Goal: Task Accomplishment & Management: Manage account settings

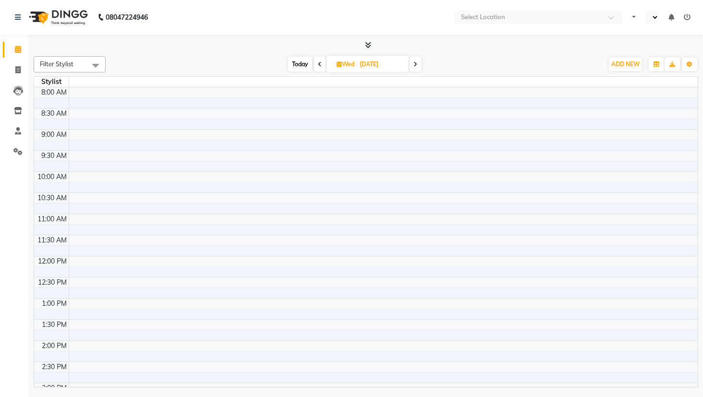
select select "en"
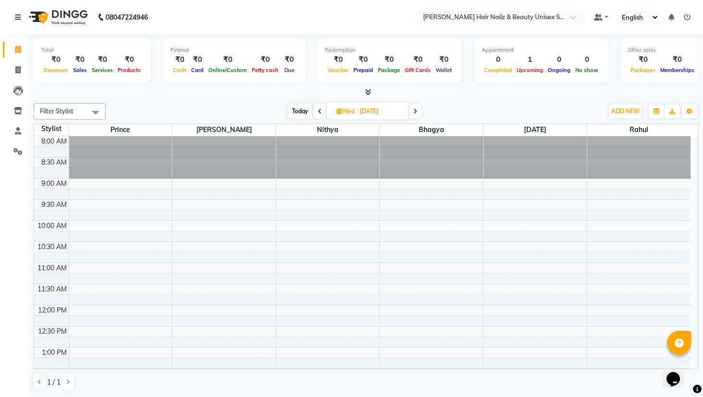
click at [303, 113] on span "Today" at bounding box center [300, 111] width 24 height 15
type input "02-10-2025"
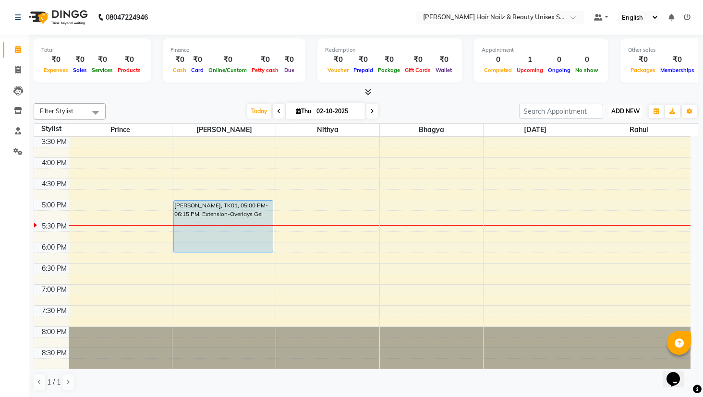
click at [638, 117] on button "ADD NEW Toggle Dropdown" at bounding box center [625, 111] width 33 height 13
click at [589, 143] on link "Add Invoice" at bounding box center [603, 142] width 76 height 12
select select "service"
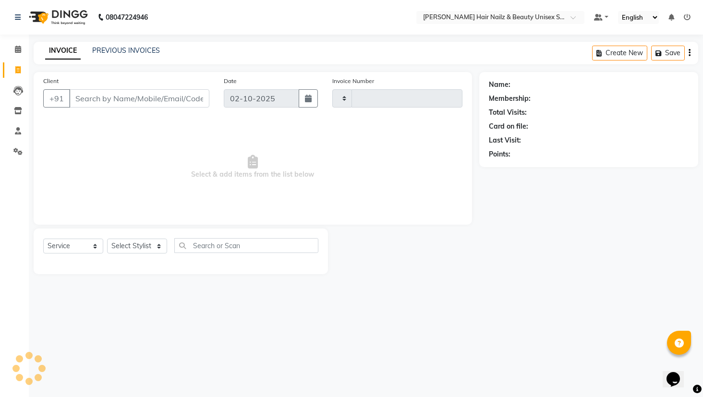
type input "0002"
select select "9097"
click at [107, 100] on input "Client" at bounding box center [140, 98] width 142 height 18
click at [73, 246] on select "Select Service Product Membership Package Voucher Prepaid Gift Card" at bounding box center [73, 246] width 60 height 15
click at [133, 243] on select "Select Stylist Admin Bhagya Bushra Easter Nithya Prince Rahul" at bounding box center [137, 246] width 60 height 15
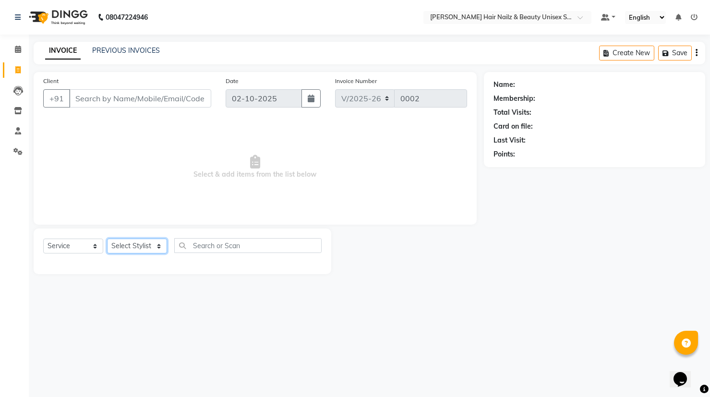
select select "93009"
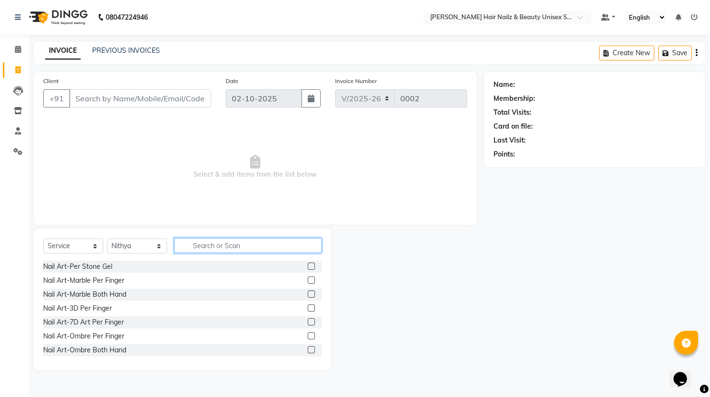
click at [197, 248] on input "text" at bounding box center [247, 245] width 147 height 15
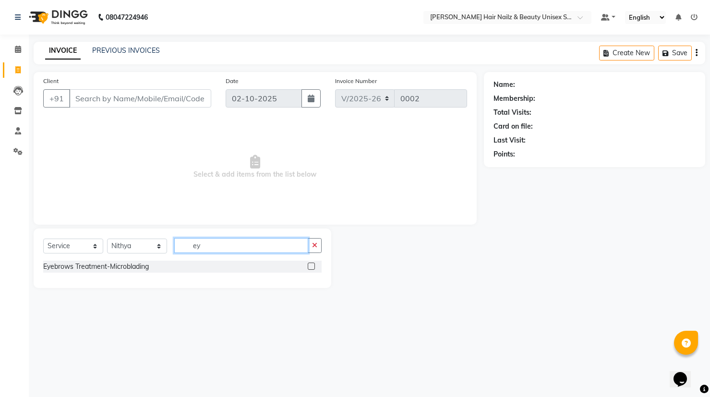
type input "e"
type input "t"
type input "u"
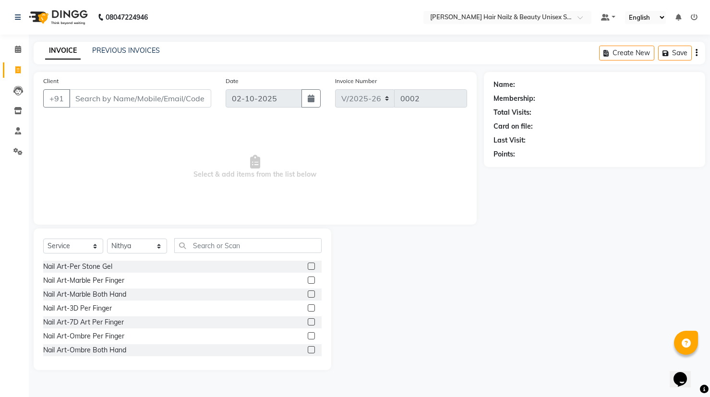
click at [56, 53] on link "INVOICE" at bounding box center [63, 50] width 36 height 17
click at [20, 51] on icon at bounding box center [18, 49] width 6 height 7
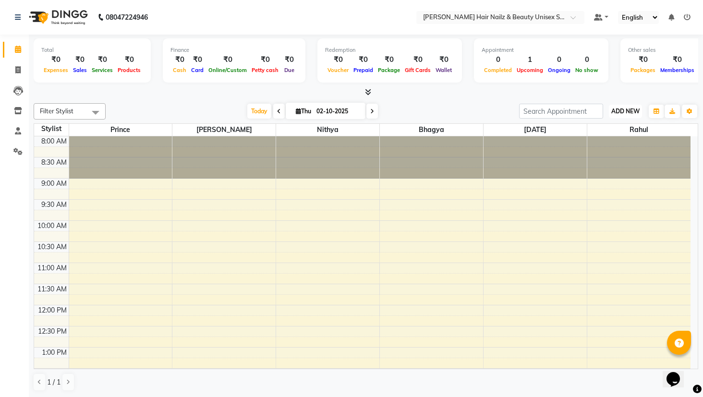
click at [633, 114] on span "ADD NEW" at bounding box center [625, 110] width 28 height 7
click at [610, 130] on button "Add Appointment" at bounding box center [603, 129] width 76 height 12
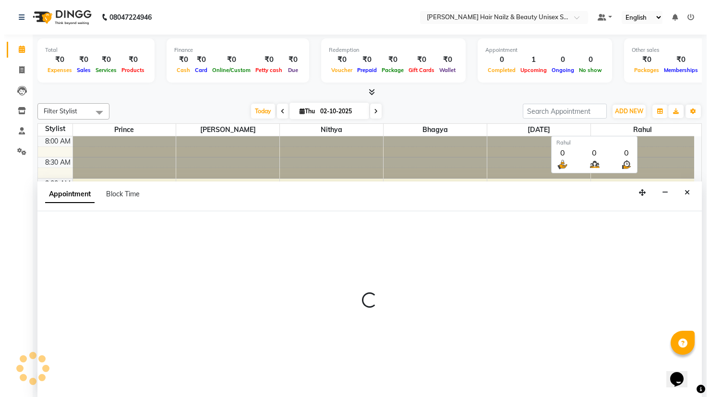
scroll to position [0, 0]
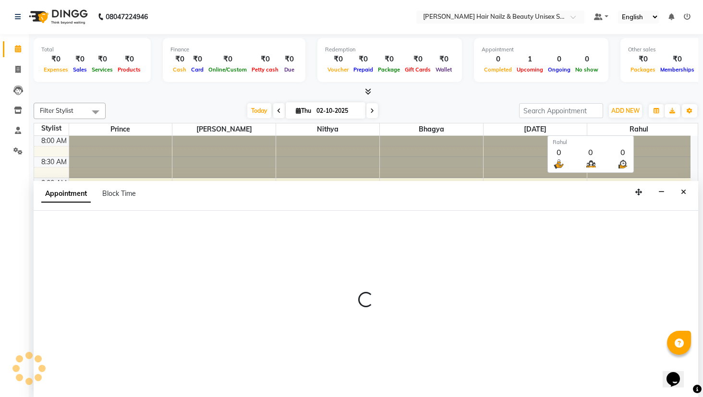
select select "tentative"
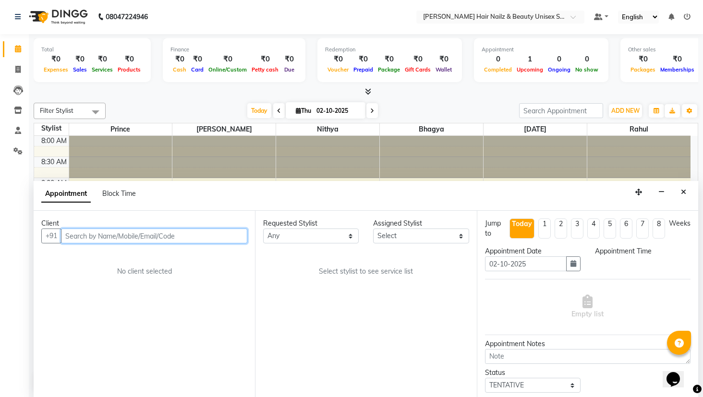
select select "540"
click at [121, 240] on input "text" at bounding box center [154, 235] width 186 height 15
type input "9986611110"
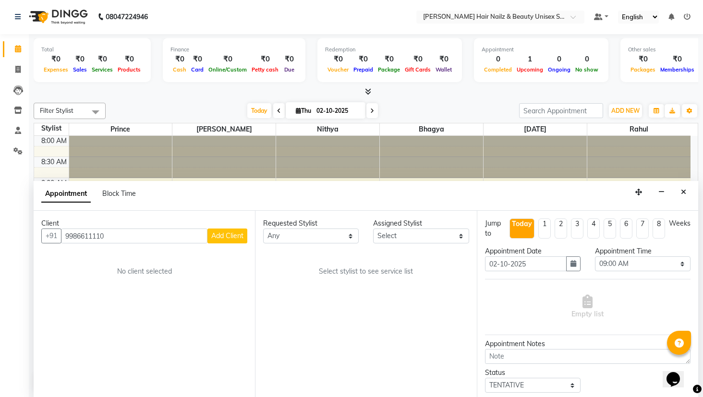
click at [239, 235] on span "Add Client" at bounding box center [227, 235] width 32 height 9
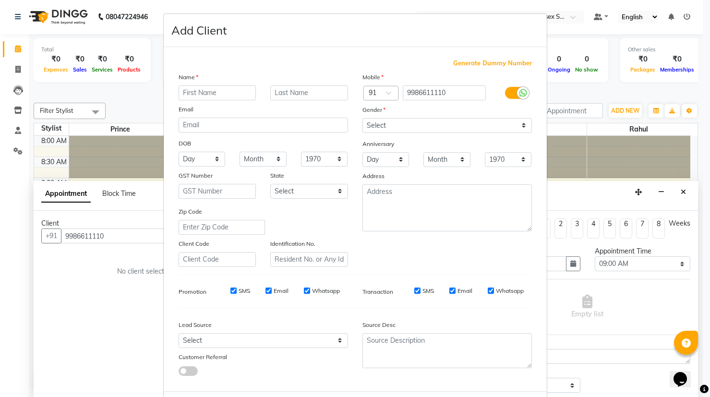
click at [224, 99] on input "text" at bounding box center [218, 92] width 78 height 15
type input "[PERSON_NAME]"
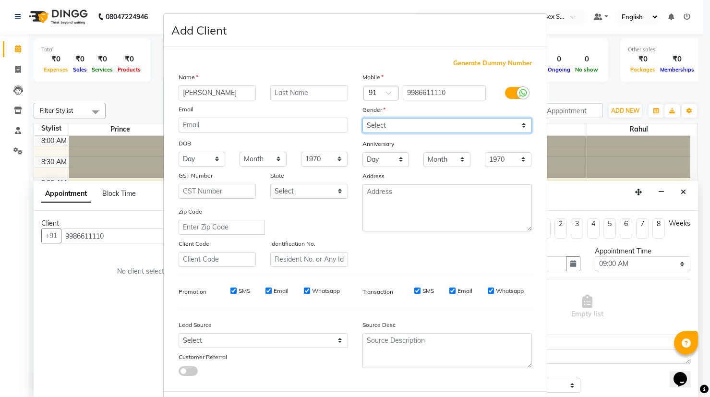
click at [389, 122] on select "Select Male Female Other Prefer Not To Say" at bounding box center [446, 125] width 169 height 15
select select "female"
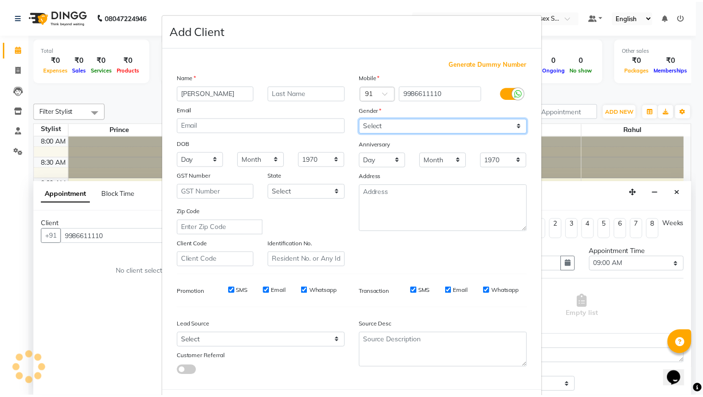
scroll to position [46, 0]
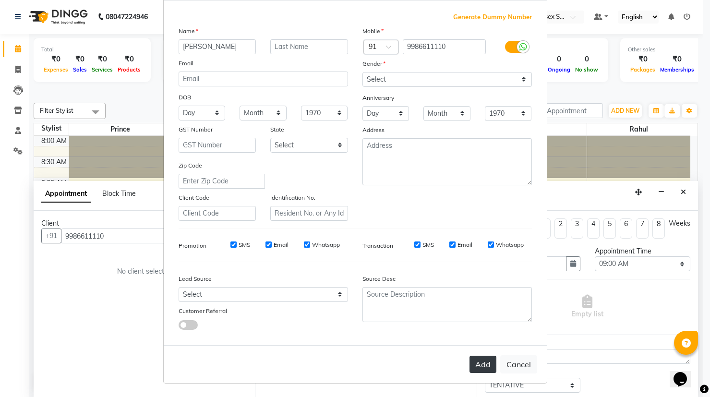
click at [477, 360] on button "Add" at bounding box center [482, 364] width 27 height 17
type input "99******10"
select select
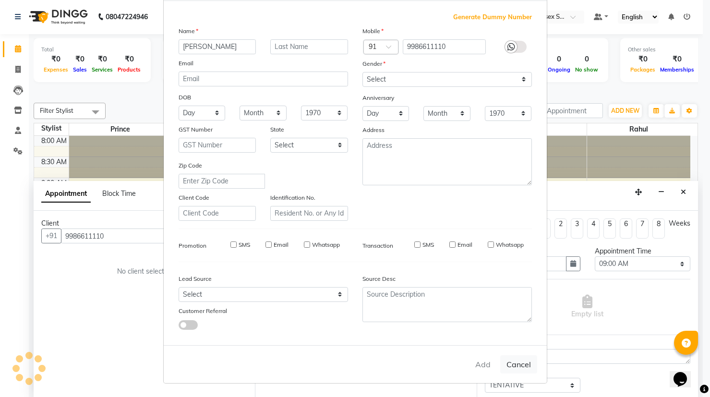
select select
checkbox input "false"
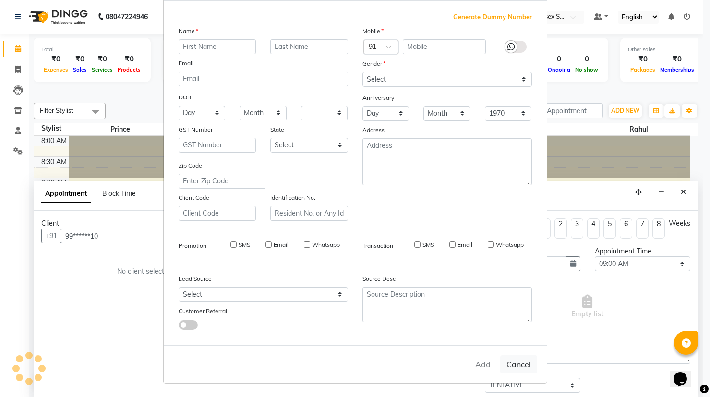
checkbox input "false"
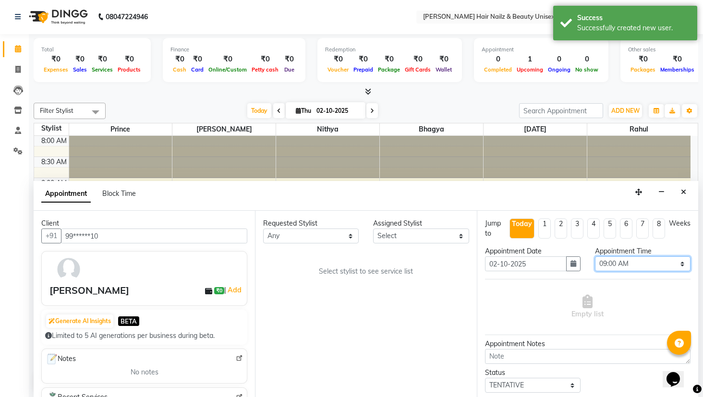
click at [608, 261] on select "Select 09:00 AM 09:15 AM 09:30 AM 09:45 AM 10:00 AM 10:15 AM 10:30 AM 10:45 AM …" at bounding box center [642, 263] width 95 height 15
select select "1140"
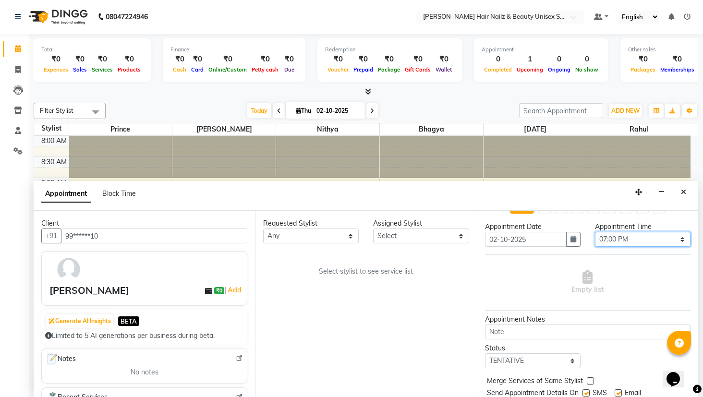
scroll to position [57, 0]
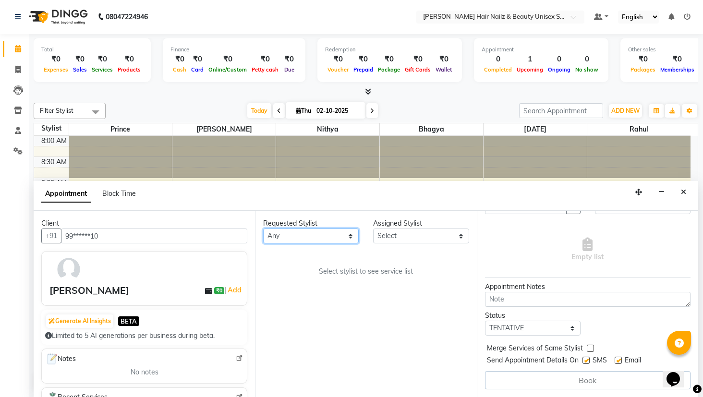
click at [329, 239] on select "Any Bhagya Bushra Easter Nithya Prince Rahul" at bounding box center [310, 235] width 95 height 15
select select "93011"
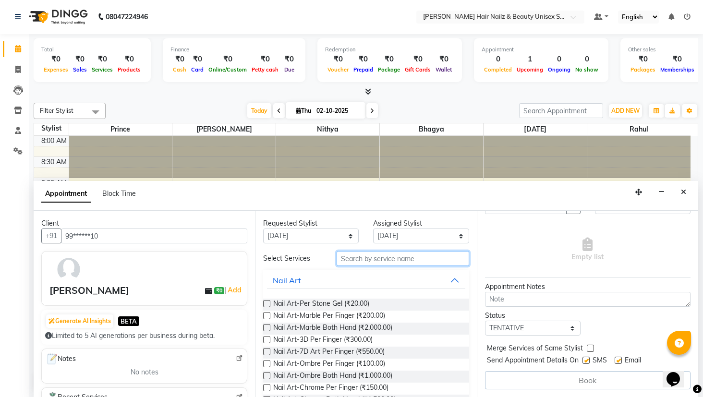
click at [388, 256] on input "text" at bounding box center [402, 258] width 132 height 15
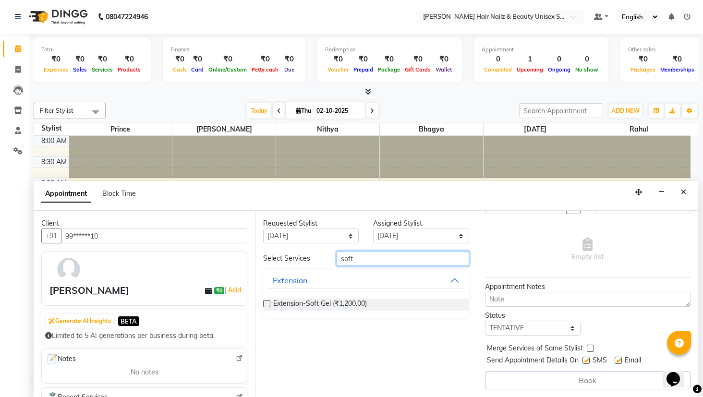
type input "soft"
click at [264, 302] on label at bounding box center [266, 303] width 7 height 7
click at [264, 302] on input "checkbox" at bounding box center [266, 304] width 6 height 6
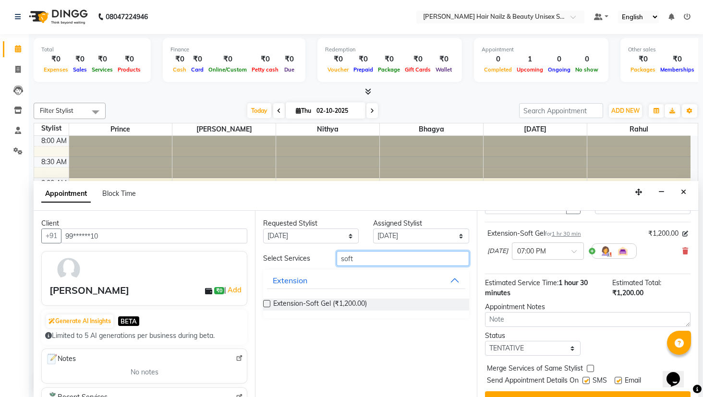
click at [395, 253] on input "soft" at bounding box center [402, 258] width 132 height 15
click at [268, 302] on label at bounding box center [266, 303] width 7 height 7
click at [268, 302] on input "checkbox" at bounding box center [266, 304] width 6 height 6
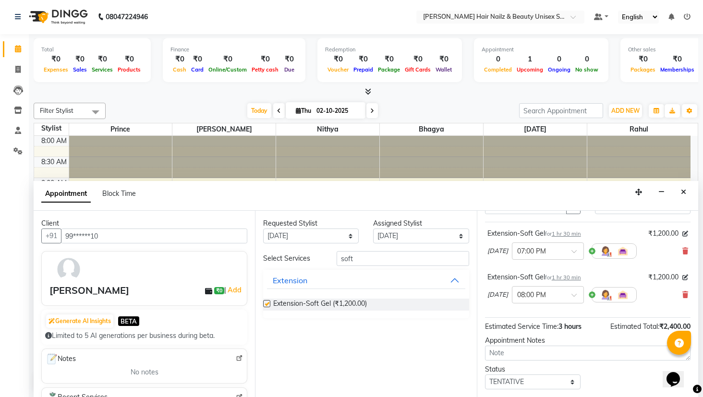
checkbox input "false"
click at [365, 257] on input "soft" at bounding box center [402, 258] width 132 height 15
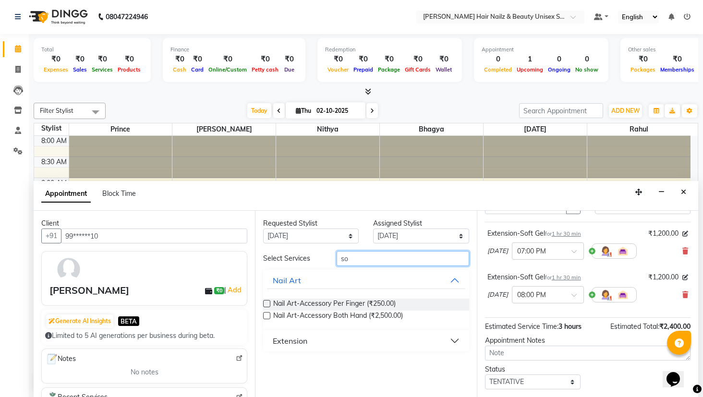
type input "s"
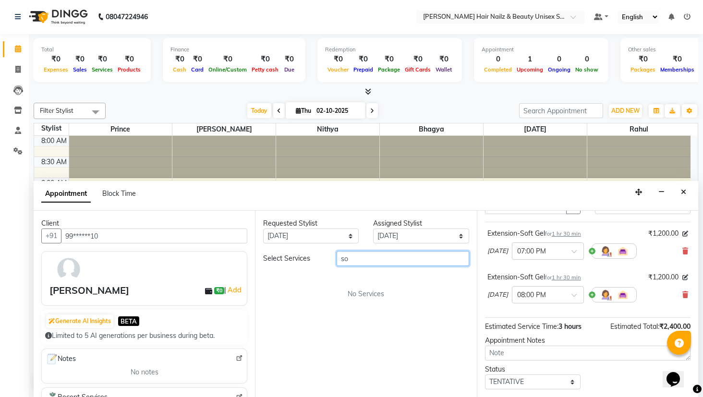
type input "s"
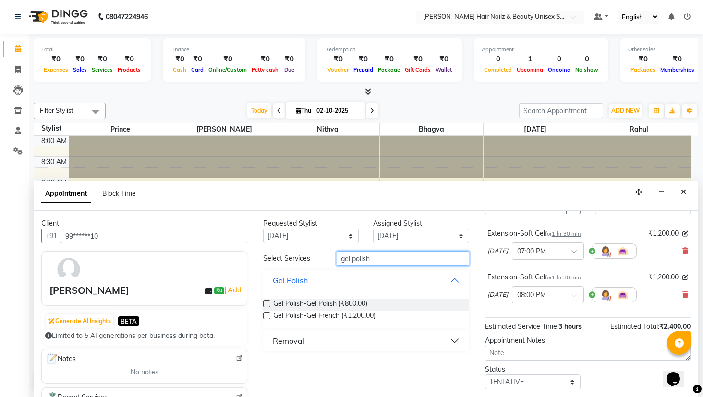
type input "gel polish"
click at [266, 303] on label at bounding box center [266, 303] width 7 height 7
click at [266, 303] on input "checkbox" at bounding box center [266, 304] width 6 height 6
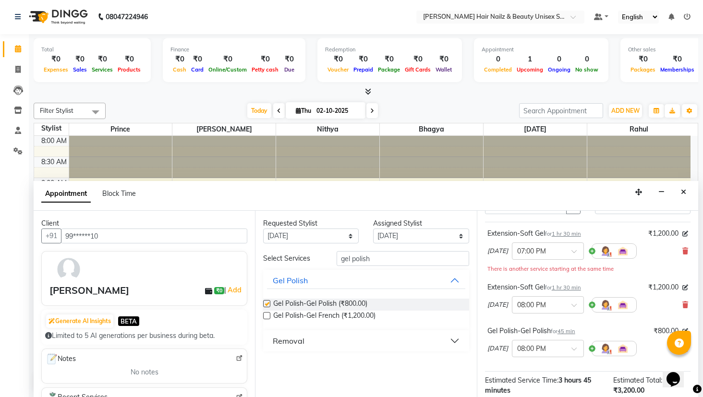
checkbox input "false"
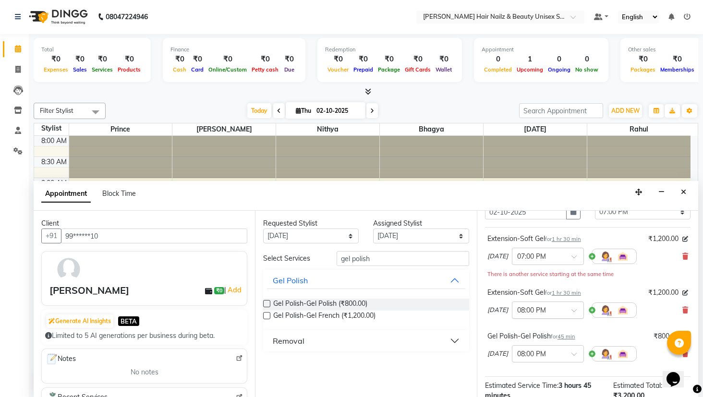
scroll to position [54, 0]
click at [499, 307] on span "[DATE]" at bounding box center [497, 308] width 21 height 10
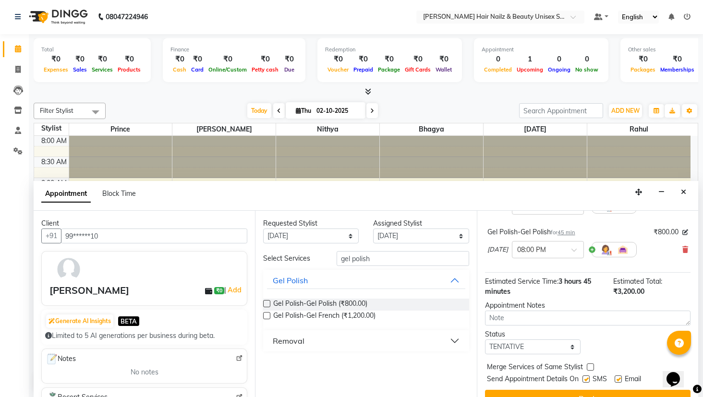
scroll to position [162, 0]
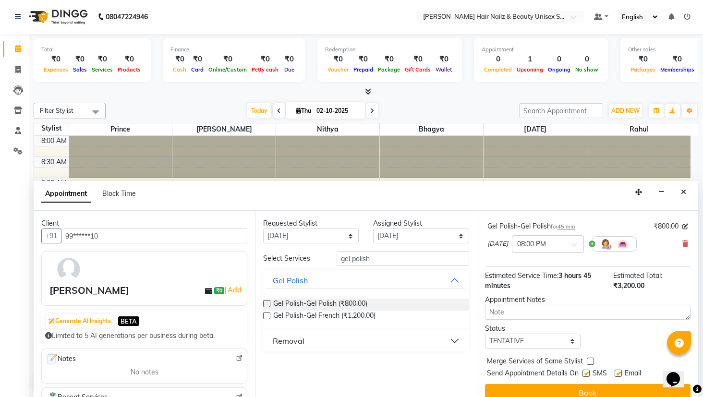
click at [538, 244] on input "text" at bounding box center [538, 243] width 42 height 10
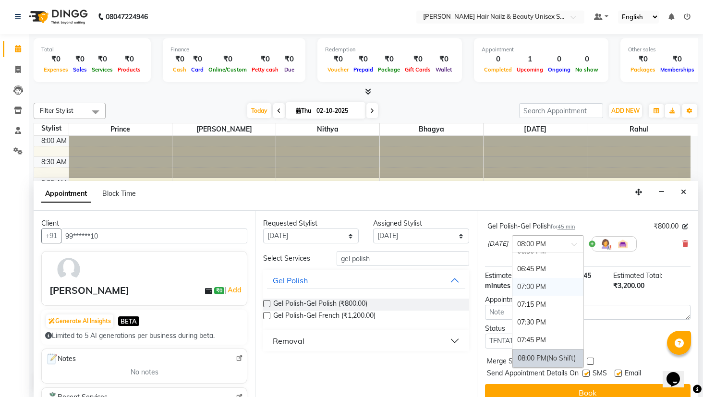
click at [527, 290] on div "07:00 PM" at bounding box center [547, 287] width 71 height 18
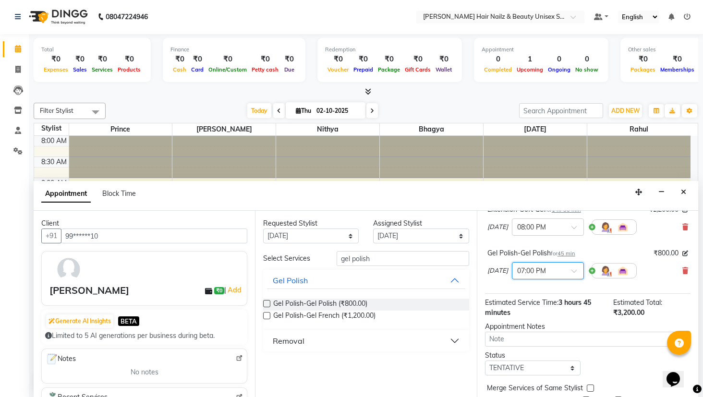
scroll to position [85, 0]
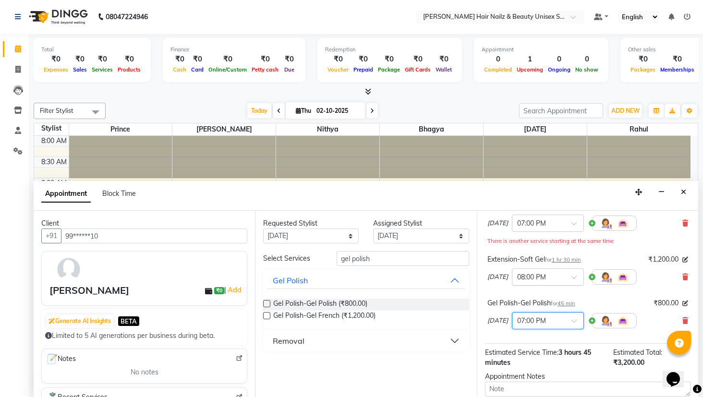
click at [529, 276] on input "text" at bounding box center [538, 276] width 42 height 10
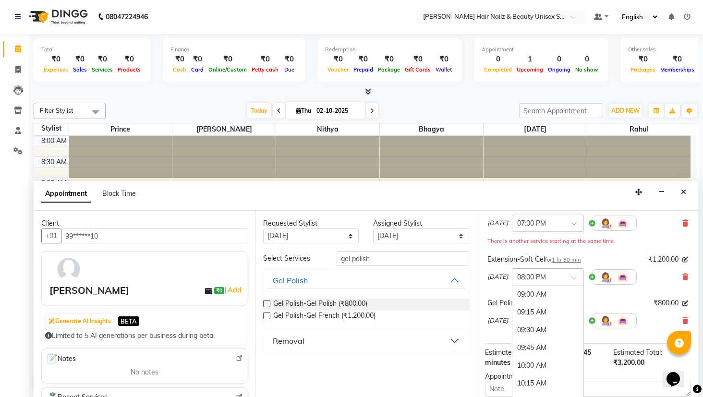
scroll to position [685, 0]
click at [682, 276] on icon at bounding box center [685, 277] width 6 height 7
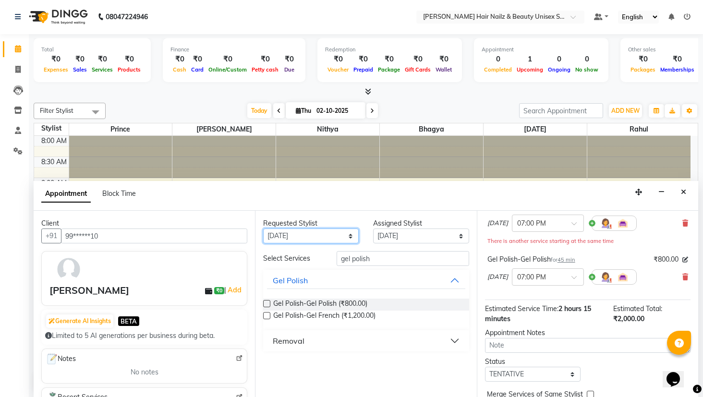
click at [329, 239] on select "Any Bhagya Bushra Easter Nithya Prince Rahul" at bounding box center [310, 235] width 95 height 15
select select "93009"
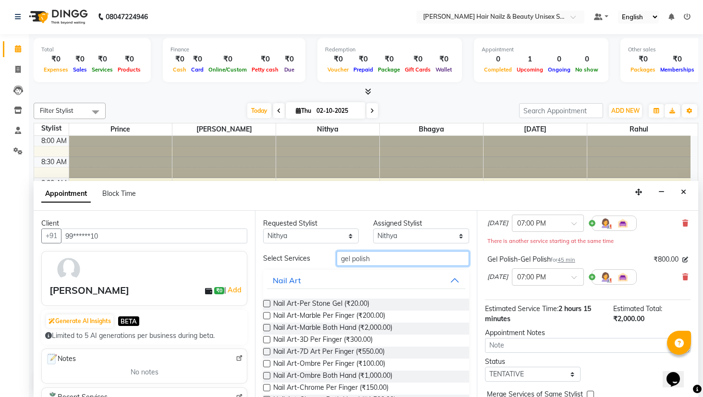
click at [382, 262] on input "gel polish" at bounding box center [402, 258] width 132 height 15
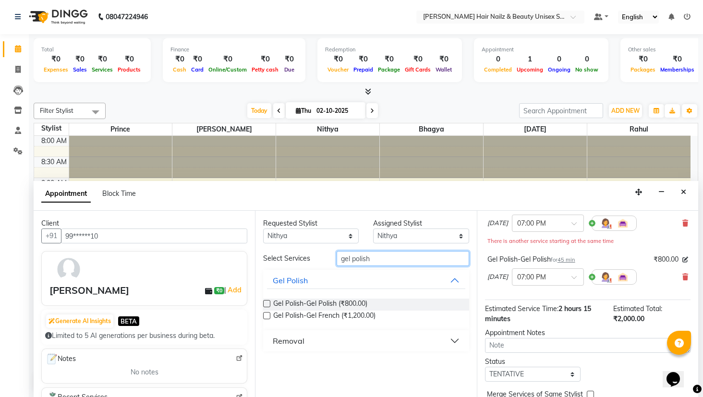
type input "gel polish"
click at [263, 301] on label at bounding box center [266, 303] width 7 height 7
click at [263, 301] on input "checkbox" at bounding box center [266, 304] width 6 height 6
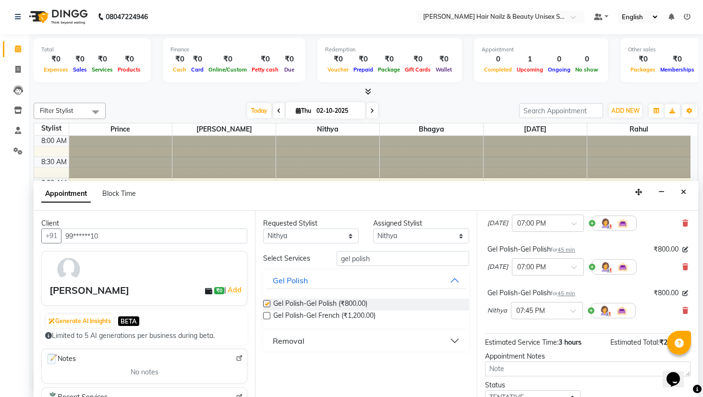
checkbox input "false"
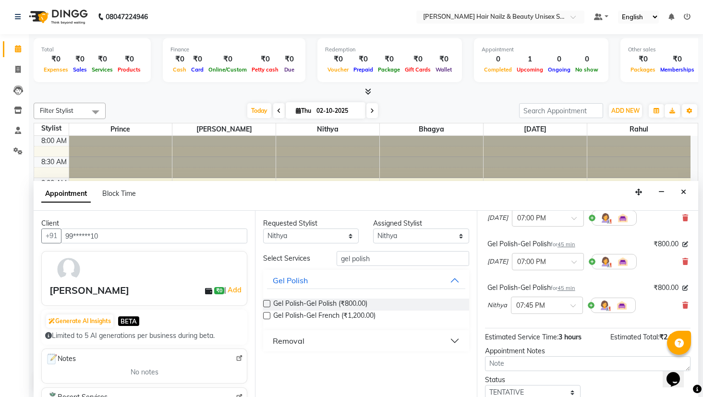
scroll to position [96, 0]
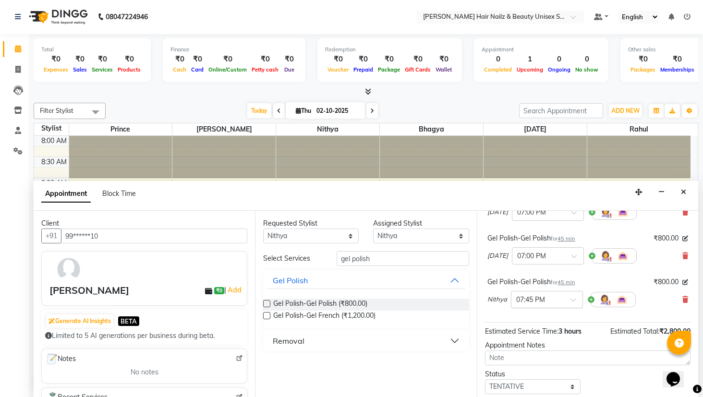
click at [532, 301] on input "text" at bounding box center [537, 299] width 42 height 10
click at [521, 341] on div "07:00 PM" at bounding box center [546, 343] width 71 height 18
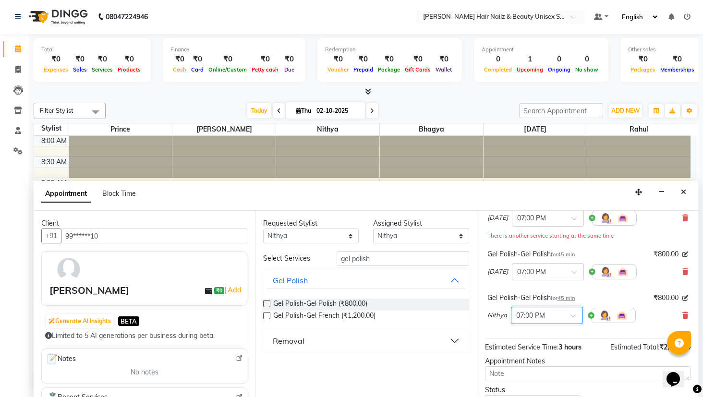
scroll to position [88, 0]
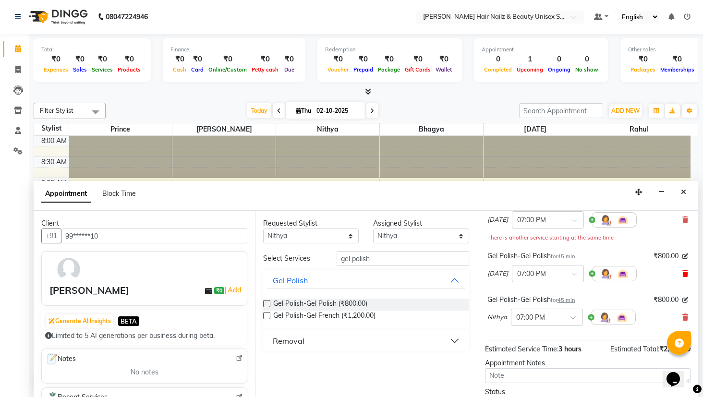
click at [682, 273] on icon at bounding box center [685, 273] width 6 height 7
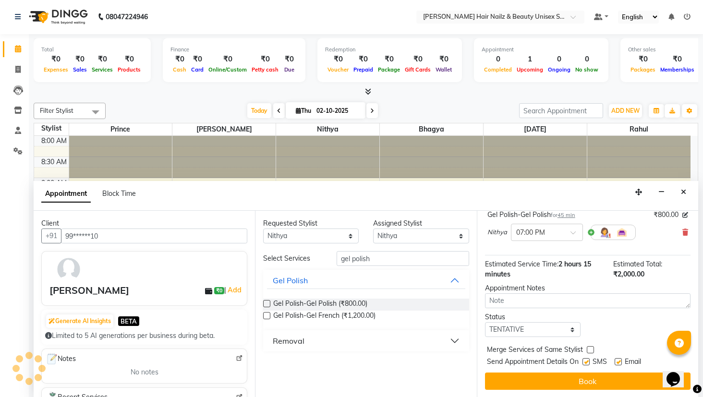
scroll to position [130, 0]
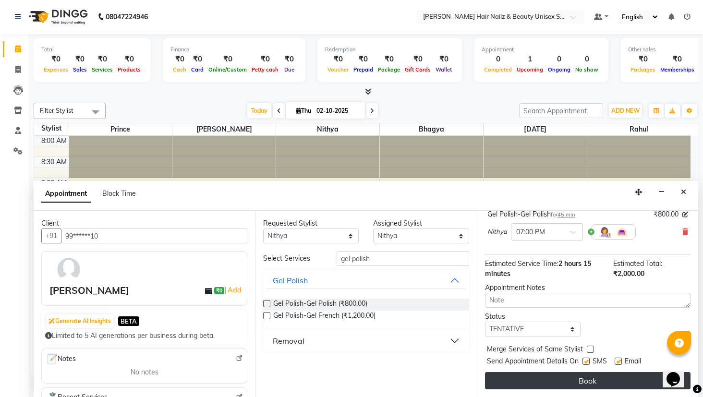
click at [565, 374] on button "Book" at bounding box center [587, 380] width 205 height 17
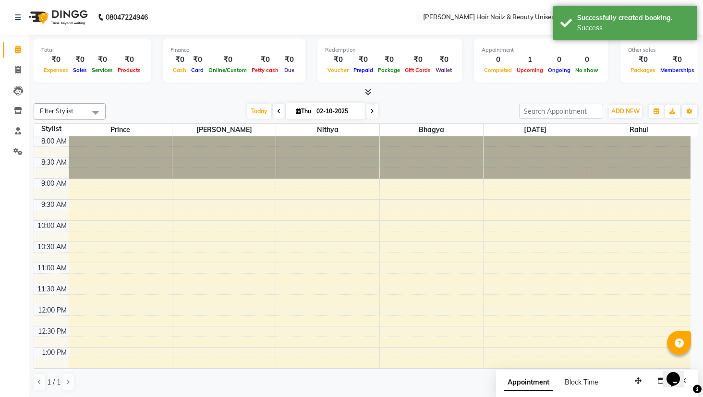
scroll to position [316, 0]
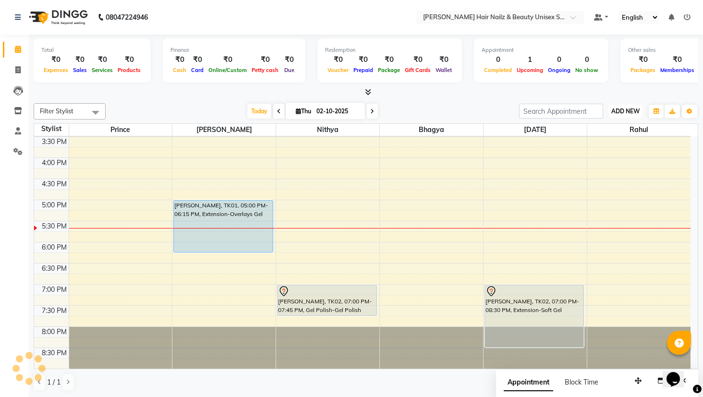
click at [613, 112] on span "ADD NEW" at bounding box center [625, 110] width 28 height 7
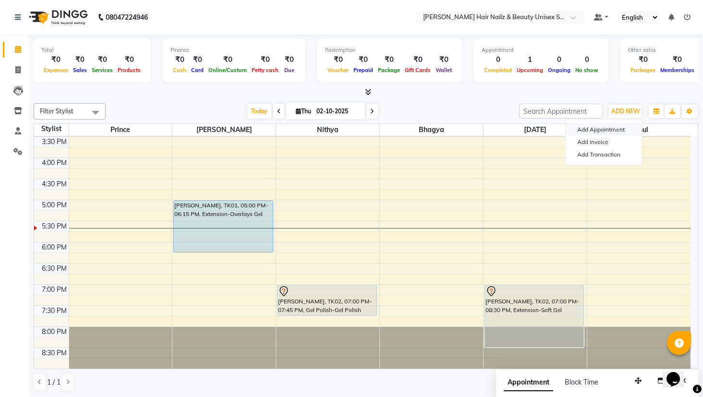
click at [596, 124] on button "Add Appointment" at bounding box center [603, 129] width 76 height 12
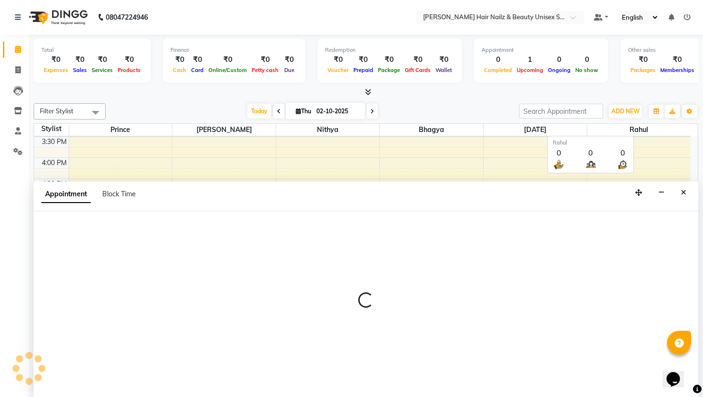
select select "540"
select select "tentative"
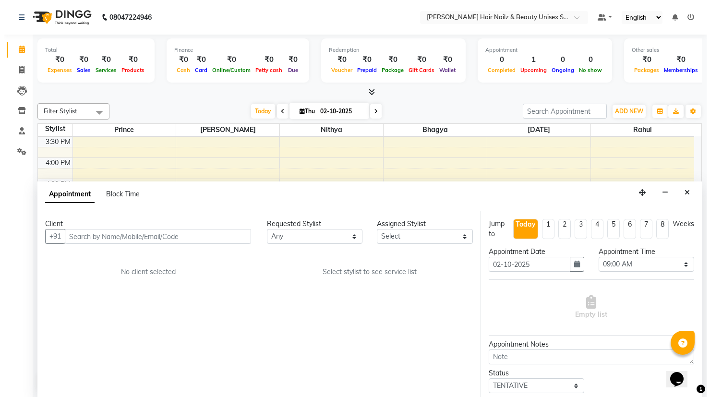
scroll to position [0, 0]
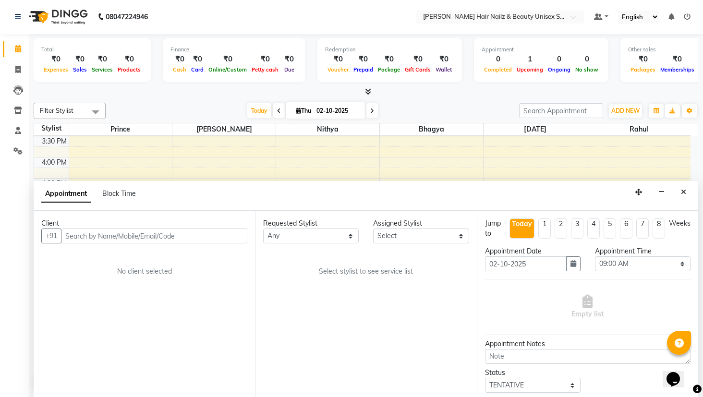
click at [143, 239] on input "text" at bounding box center [154, 235] width 186 height 15
type input "9110721535"
click at [227, 233] on span "Add Client" at bounding box center [227, 235] width 32 height 9
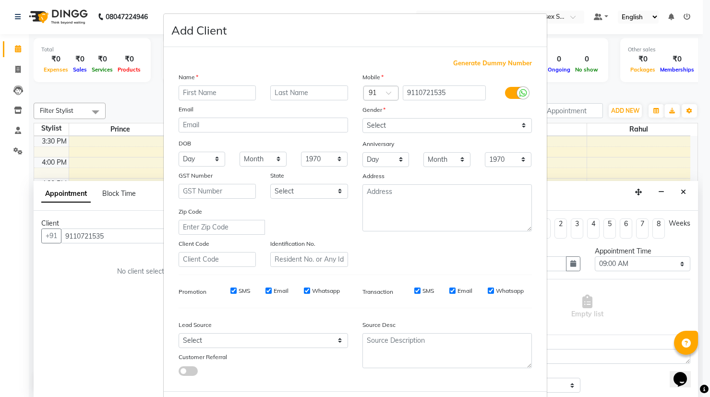
click at [241, 97] on input "text" at bounding box center [218, 92] width 78 height 15
type input "S"
type input "[PERSON_NAME]"
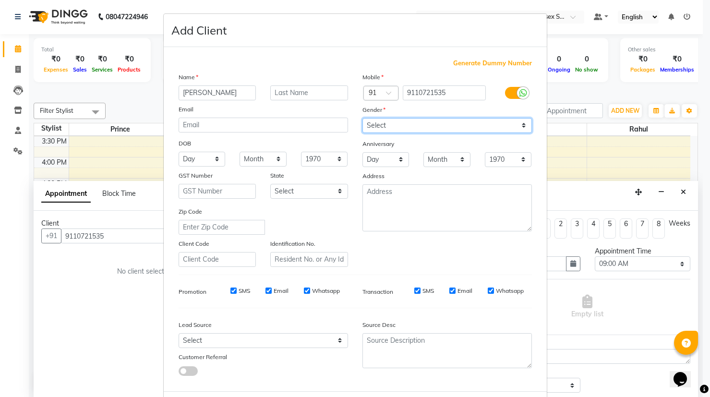
click at [383, 125] on select "Select Male Female Other Prefer Not To Say" at bounding box center [446, 125] width 169 height 15
select select "female"
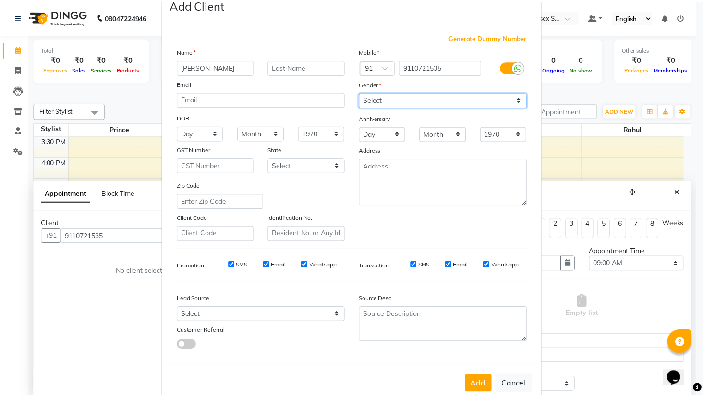
scroll to position [46, 0]
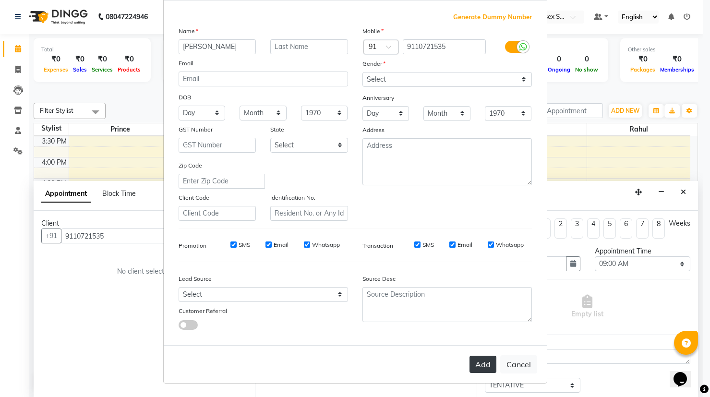
click at [485, 365] on button "Add" at bounding box center [482, 364] width 27 height 17
type input "91******35"
select select
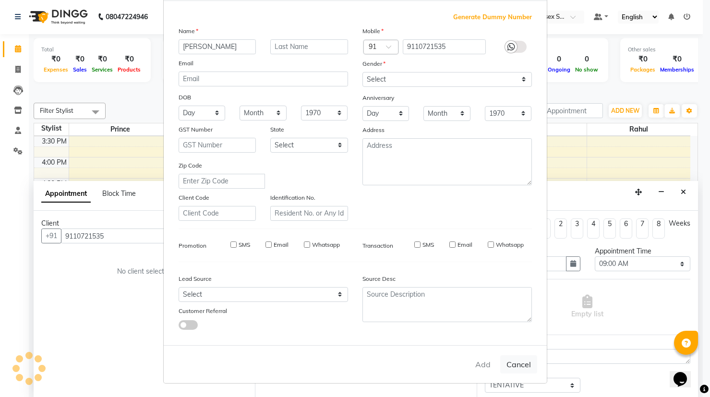
select select
checkbox input "false"
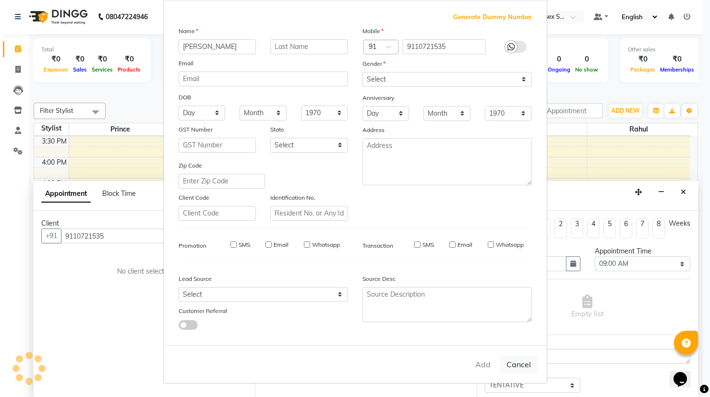
checkbox input "false"
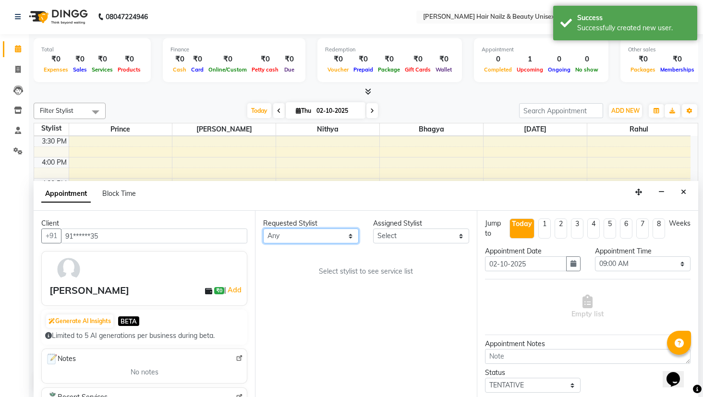
click at [314, 235] on select "Any Bhagya Bushra Easter Nithya Prince Rahul" at bounding box center [310, 235] width 95 height 15
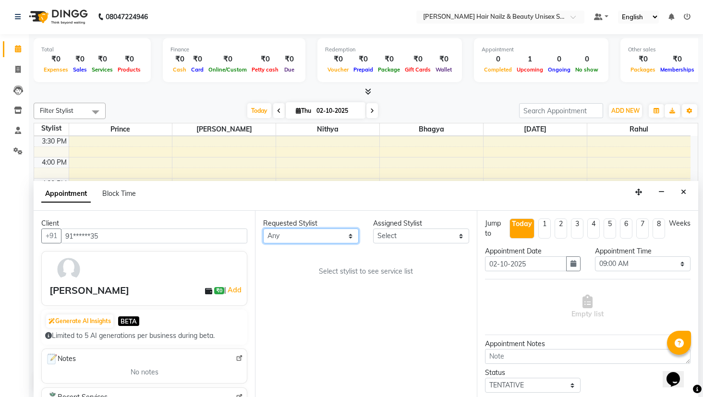
select select "93008"
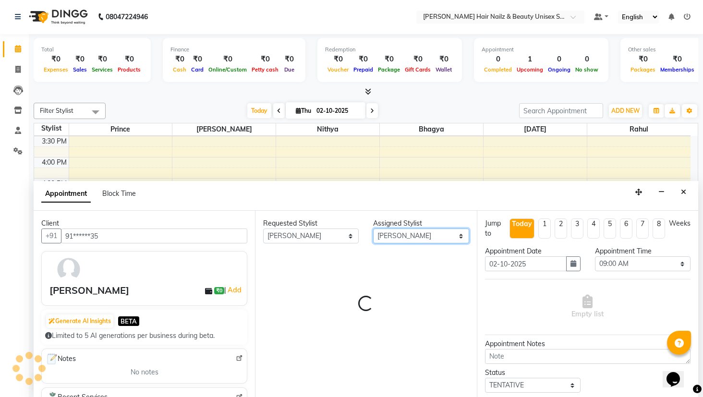
click at [391, 229] on select "Select Bhagya Bushra Easter Nithya Prince Rahul" at bounding box center [420, 235] width 95 height 15
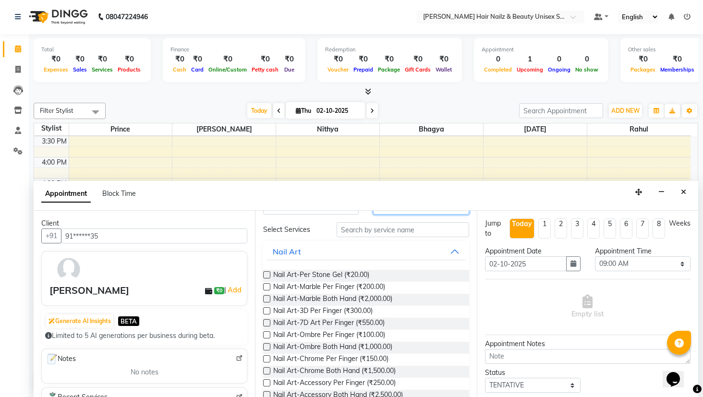
scroll to position [0, 0]
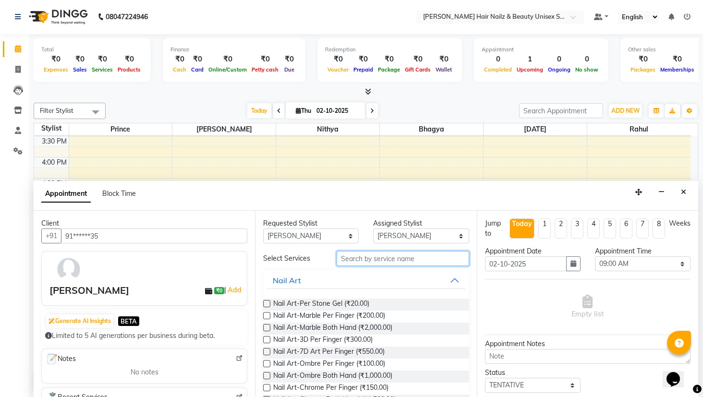
click at [362, 263] on input "text" at bounding box center [402, 258] width 132 height 15
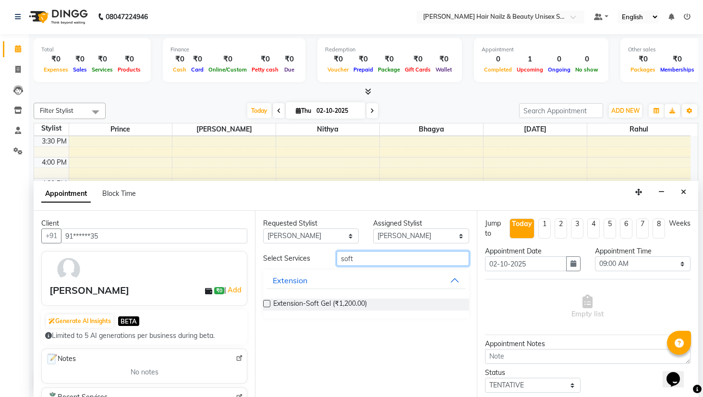
type input "soft"
click at [271, 304] on div "Extension-Soft Gel (₹1,200.00)" at bounding box center [365, 304] width 205 height 12
click at [270, 305] on div "Extension-Soft Gel (₹1,200.00)" at bounding box center [365, 304] width 205 height 12
click at [267, 305] on label at bounding box center [266, 303] width 7 height 7
click at [267, 305] on input "checkbox" at bounding box center [266, 304] width 6 height 6
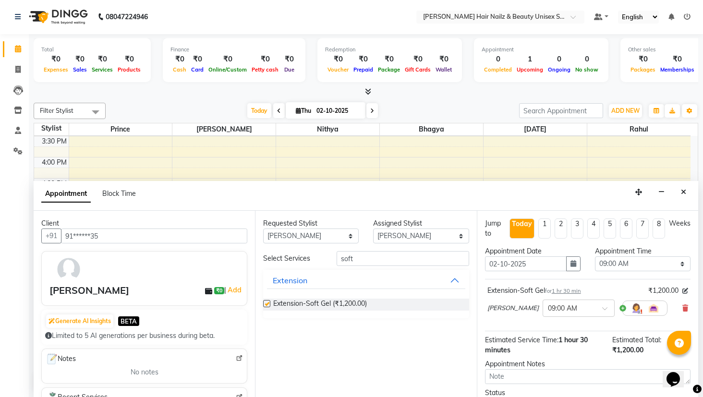
checkbox input "false"
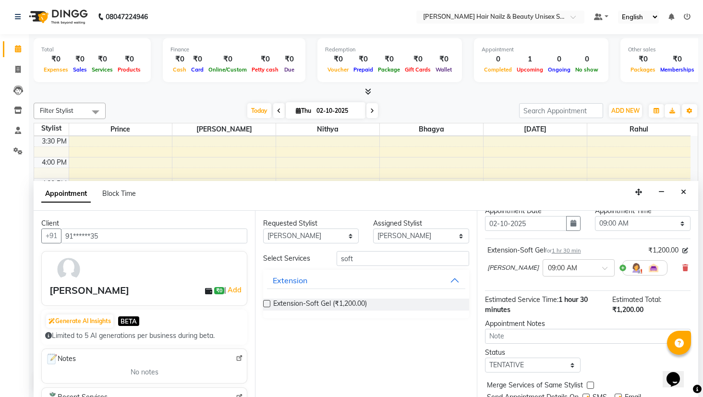
scroll to position [76, 0]
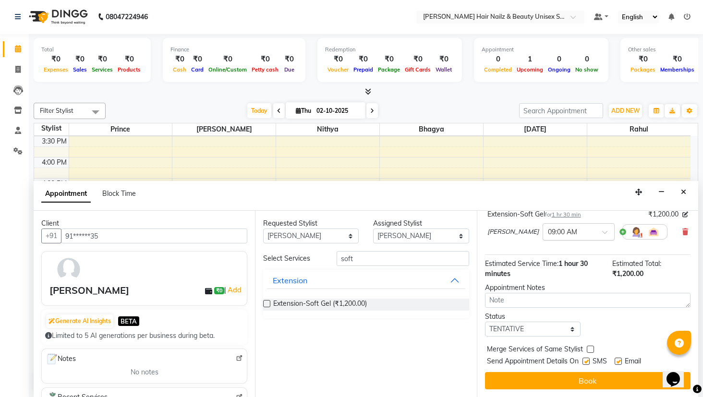
click at [559, 236] on div at bounding box center [578, 231] width 71 height 10
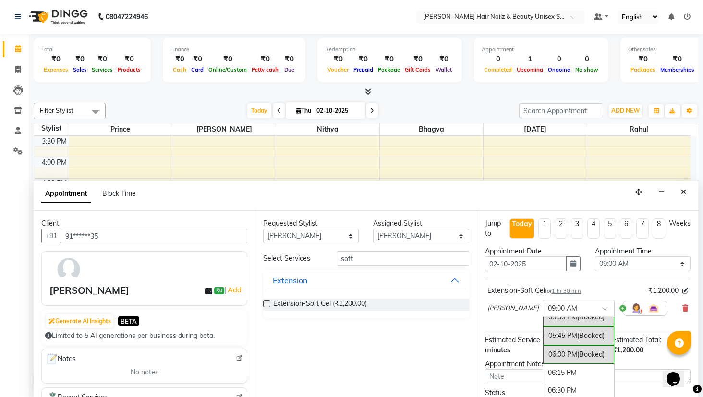
scroll to position [624, 0]
click at [543, 378] on div "06:30 PM" at bounding box center [578, 381] width 71 height 18
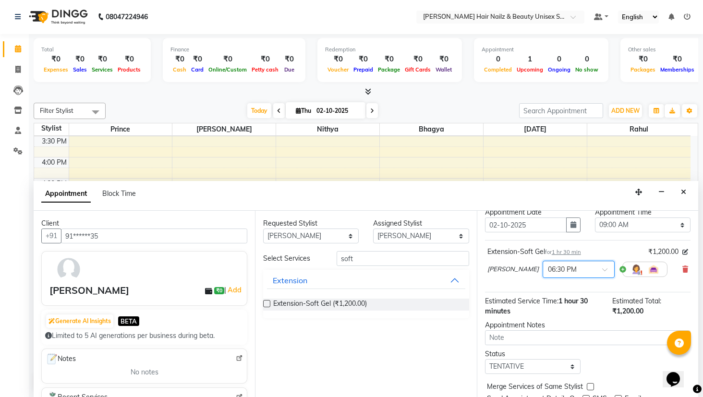
scroll to position [0, 0]
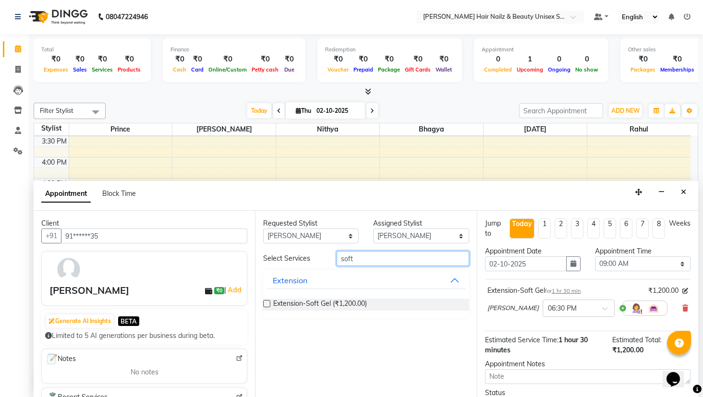
click at [372, 260] on input "soft" at bounding box center [402, 258] width 132 height 15
type input "s"
type input "g"
type input "polish"
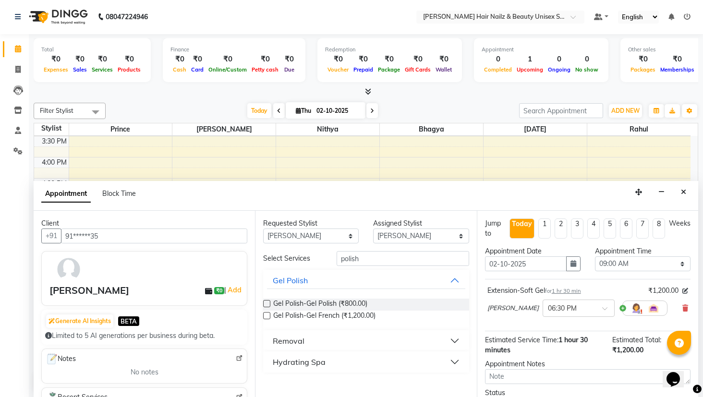
click at [269, 303] on label at bounding box center [266, 303] width 7 height 7
click at [269, 303] on input "checkbox" at bounding box center [266, 304] width 6 height 6
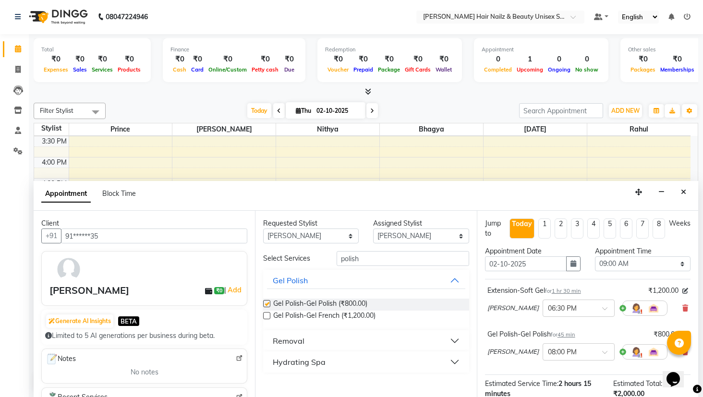
checkbox input "false"
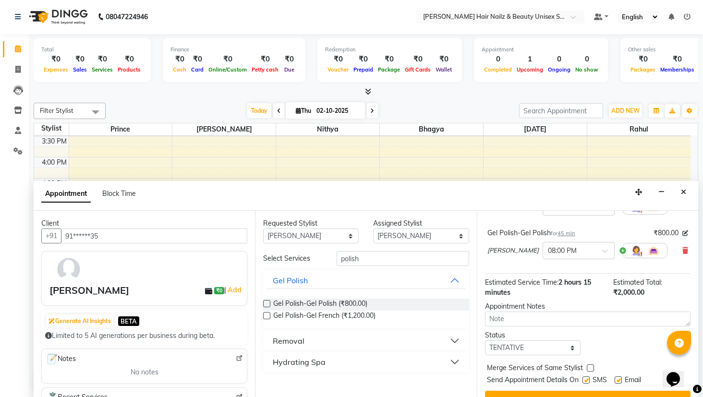
scroll to position [86, 0]
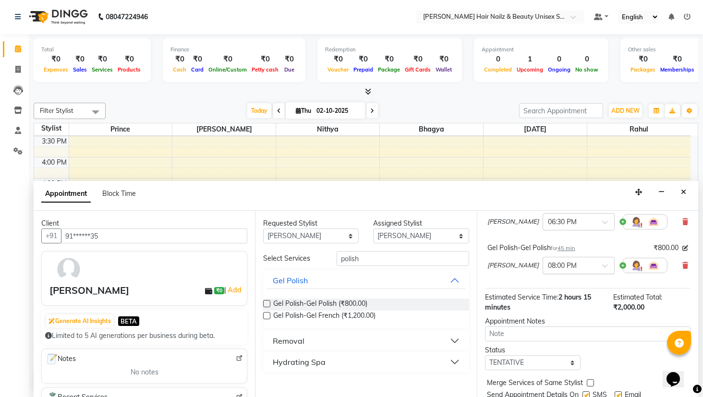
click at [559, 266] on div at bounding box center [578, 265] width 71 height 10
click at [543, 295] on div "06:30 PM" at bounding box center [578, 293] width 71 height 18
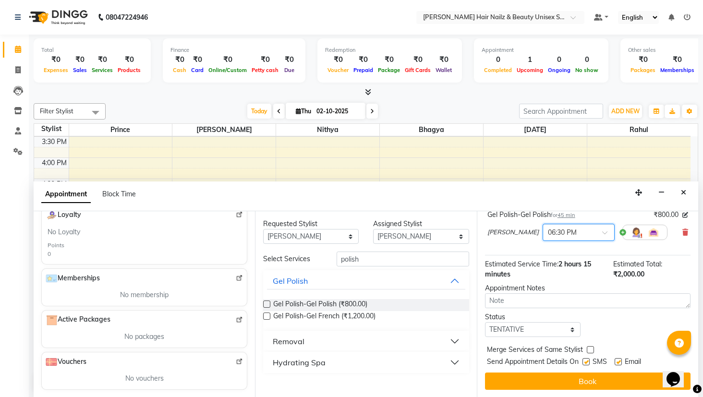
scroll to position [0, 0]
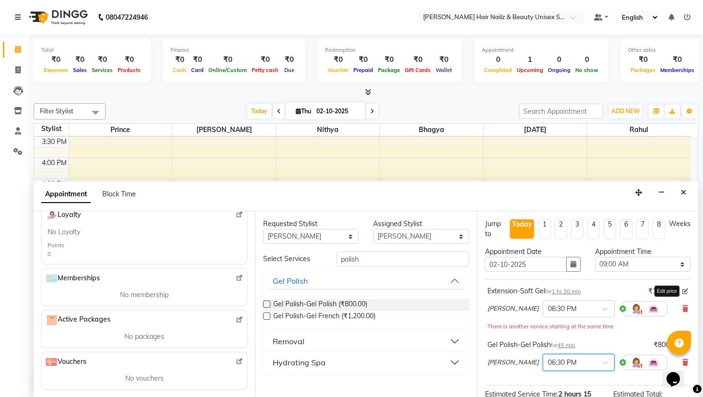
click at [682, 289] on icon at bounding box center [685, 291] width 6 height 6
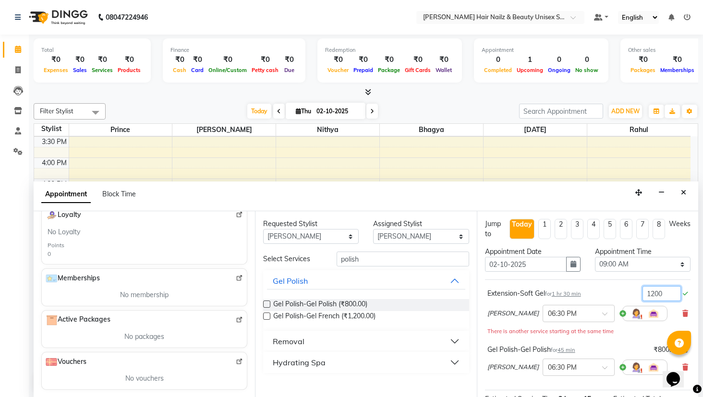
click at [666, 293] on input "1200" at bounding box center [661, 293] width 38 height 15
type input "1299"
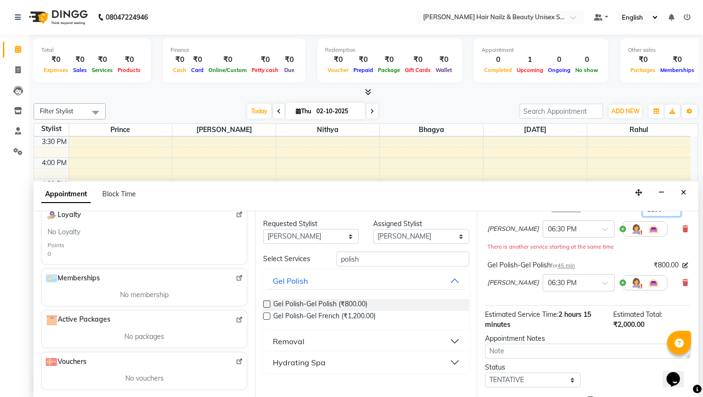
scroll to position [88, 0]
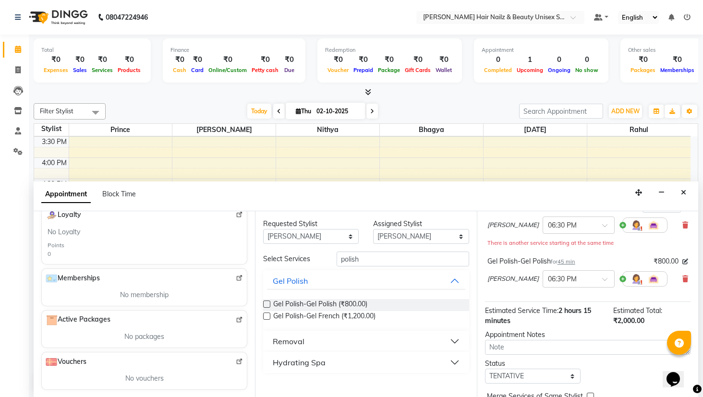
click at [678, 280] on div "Bushra × 06:30 PM" at bounding box center [587, 278] width 201 height 25
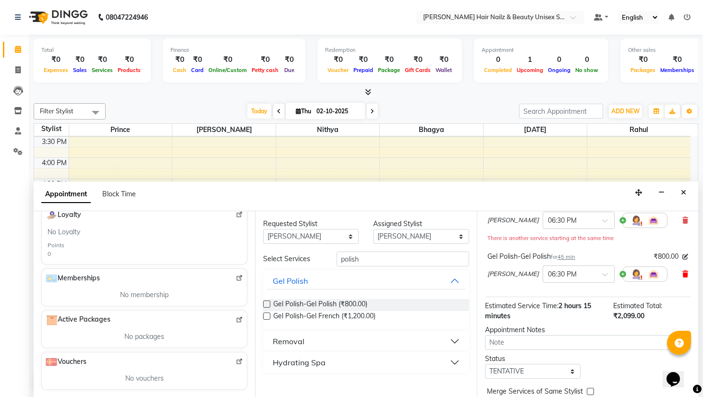
click at [682, 273] on icon at bounding box center [685, 274] width 6 height 7
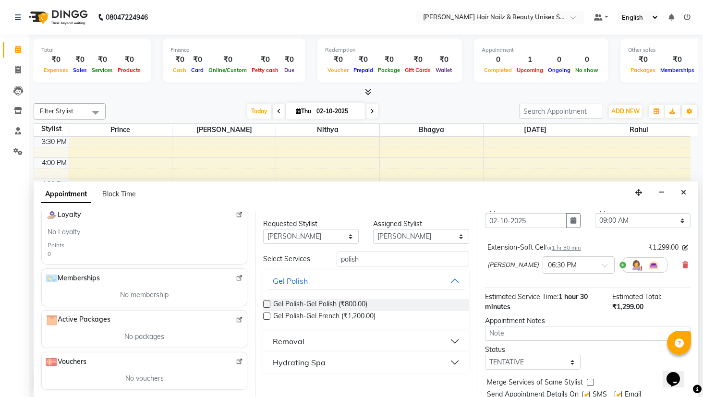
scroll to position [76, 0]
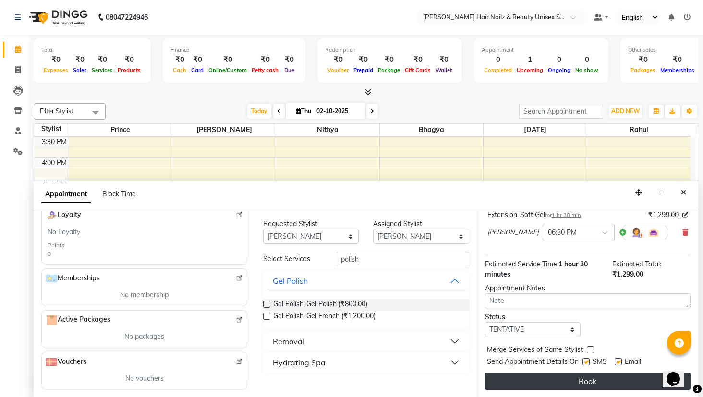
click at [595, 375] on button "Book" at bounding box center [587, 380] width 205 height 17
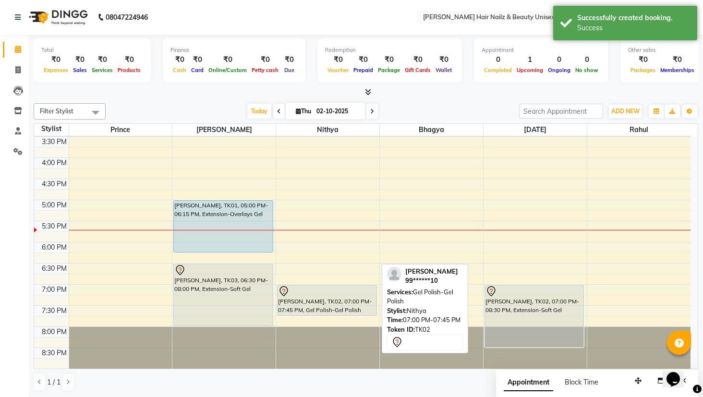
click at [309, 304] on div "[PERSON_NAME], TK02, 07:00 PM-07:45 PM, Gel Polish-Gel Polish" at bounding box center [326, 300] width 98 height 30
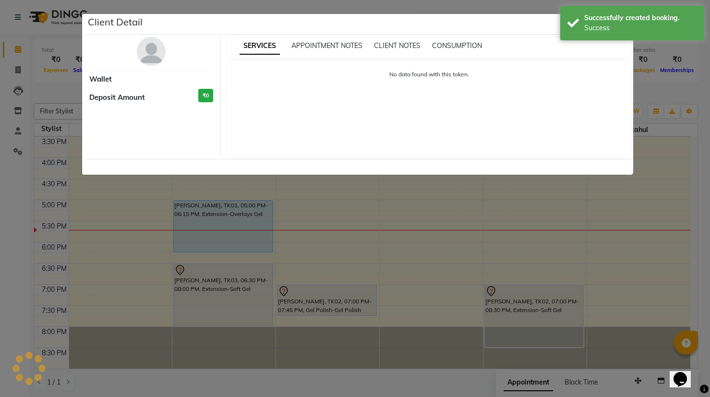
select select "7"
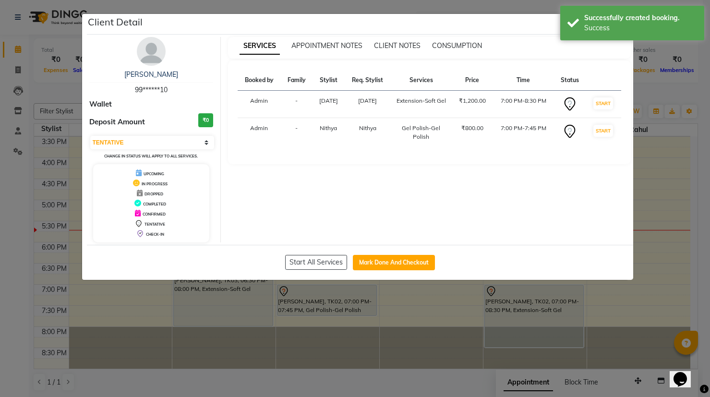
click at [465, 99] on div "₹1,200.00" at bounding box center [471, 100] width 29 height 9
click at [466, 99] on div "₹1,200.00" at bounding box center [471, 100] width 29 height 9
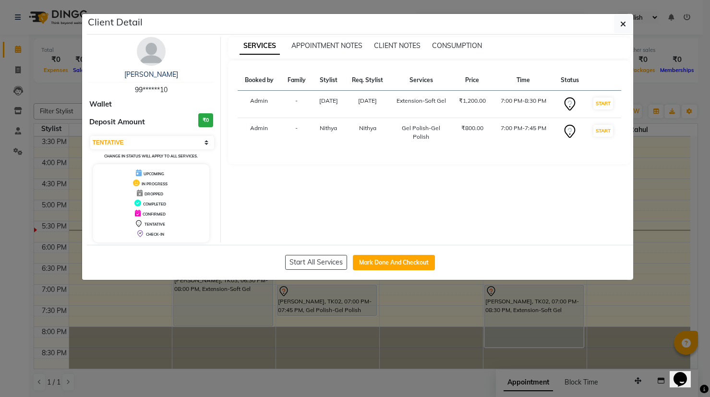
click at [479, 99] on div "₹1,200.00" at bounding box center [471, 100] width 29 height 9
click at [622, 20] on icon "button" at bounding box center [623, 24] width 6 height 8
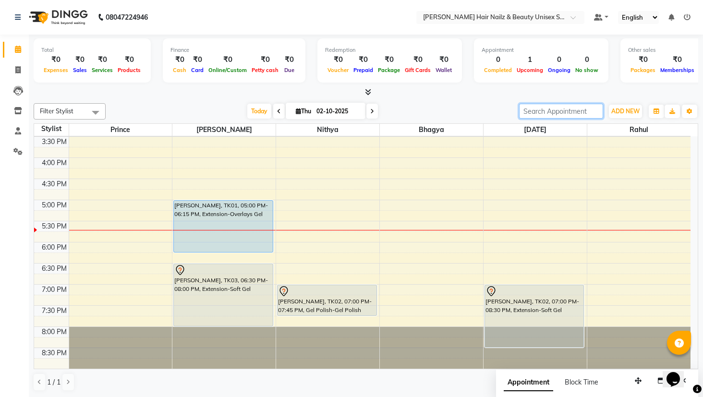
click at [565, 110] on input "search" at bounding box center [561, 111] width 84 height 15
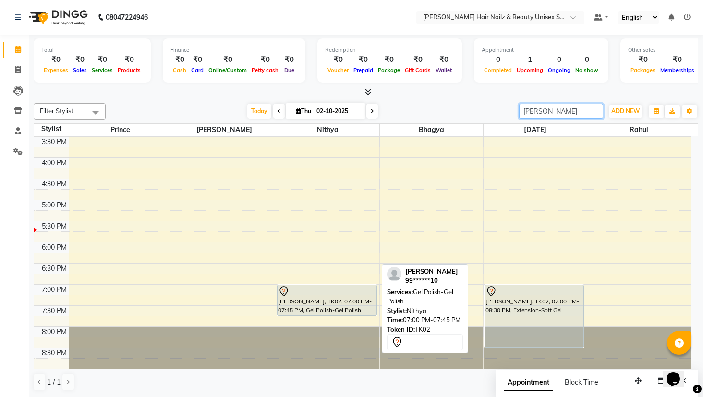
click at [340, 301] on div "[PERSON_NAME], TK02, 07:00 PM-07:45 PM, Gel Polish-Gel Polish" at bounding box center [326, 300] width 98 height 30
type input "hanna"
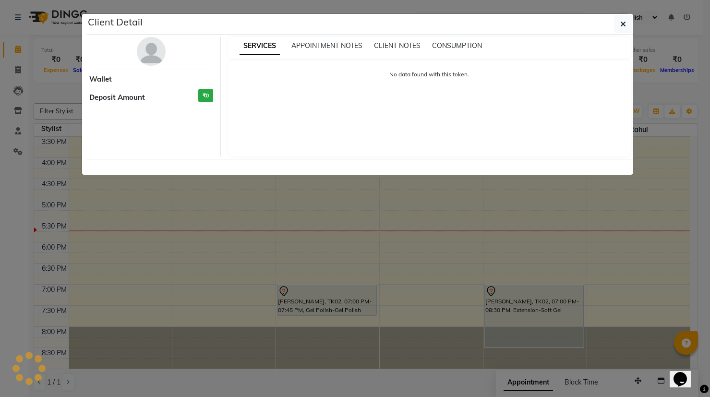
select select "7"
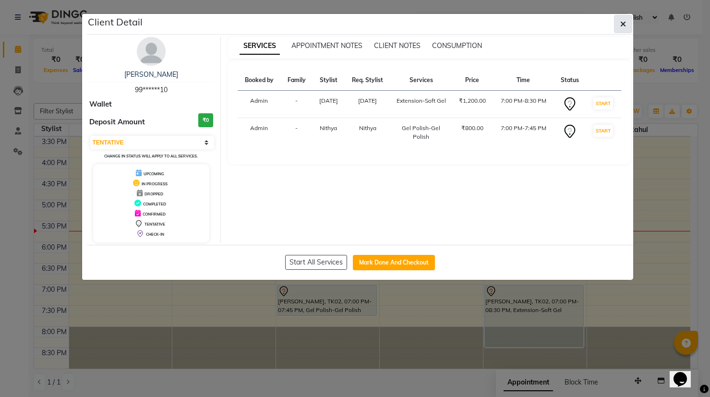
click at [623, 24] on icon "button" at bounding box center [623, 24] width 6 height 8
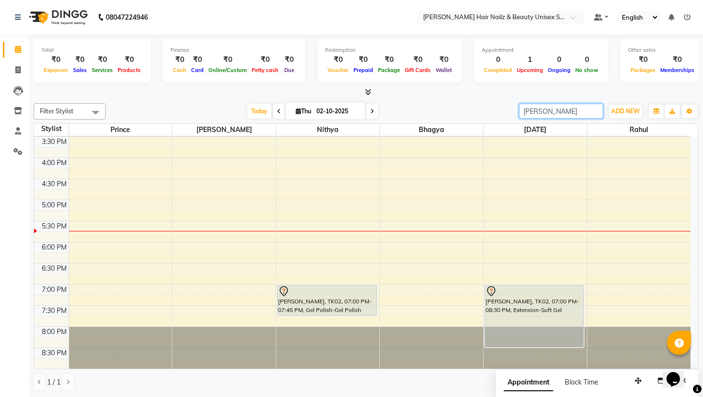
scroll to position [0, 0]
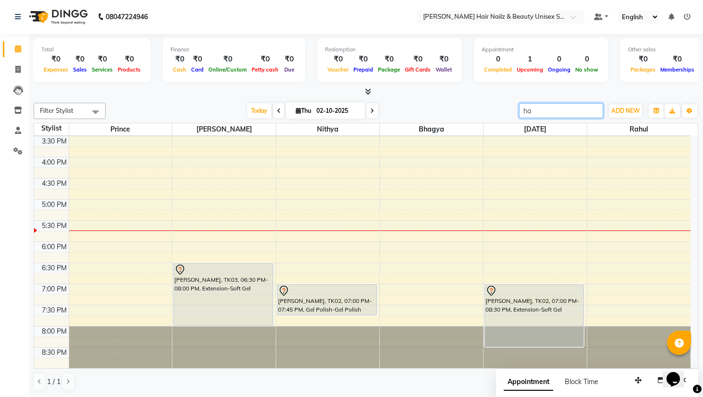
type input "h"
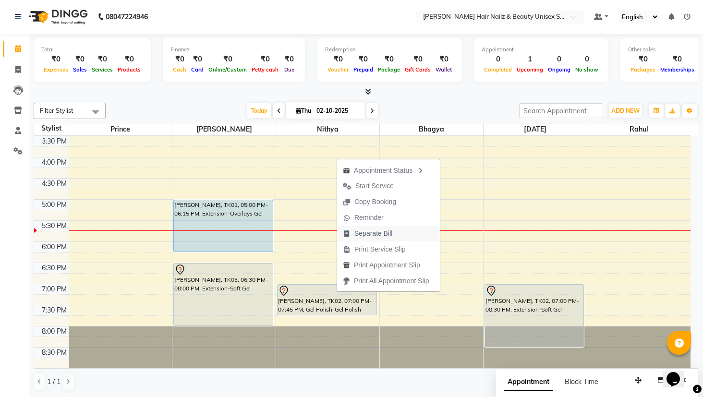
click at [387, 236] on span "Separate Bill" at bounding box center [373, 233] width 38 height 10
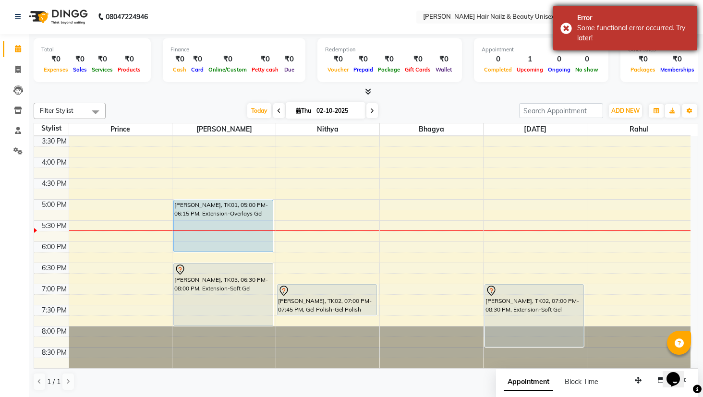
click at [562, 25] on div "Error Some functional error occurred. Try later!" at bounding box center [625, 28] width 144 height 45
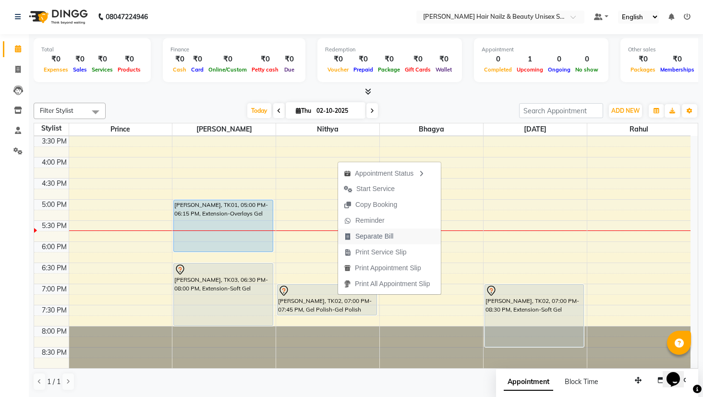
click at [388, 233] on span "Separate Bill" at bounding box center [374, 236] width 38 height 10
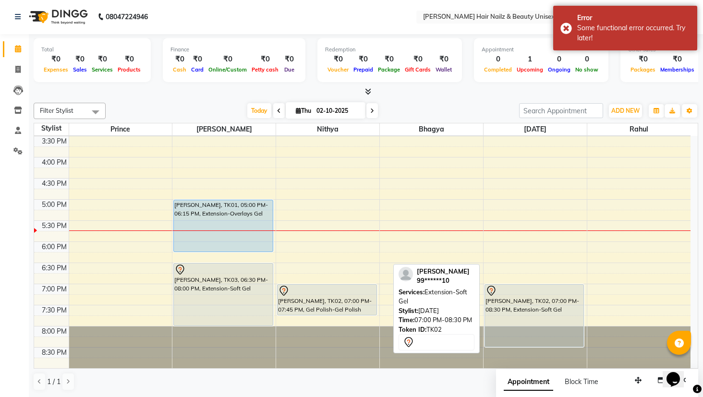
click at [497, 309] on div "[PERSON_NAME], TK02, 07:00 PM-08:30 PM, Extension-Soft Gel" at bounding box center [534, 316] width 98 height 62
select select "7"
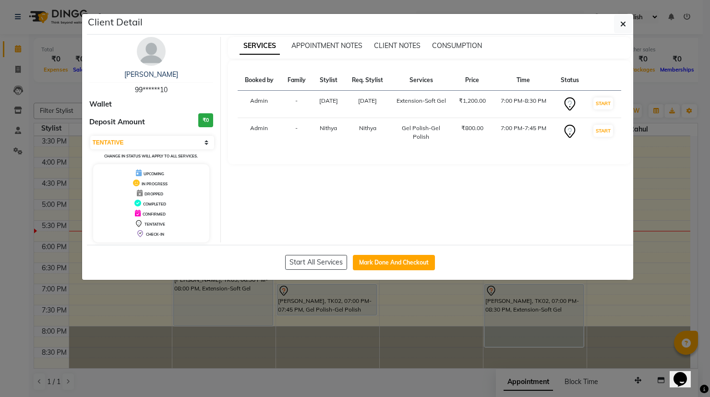
click at [614, 15] on button "button" at bounding box center [623, 24] width 18 height 18
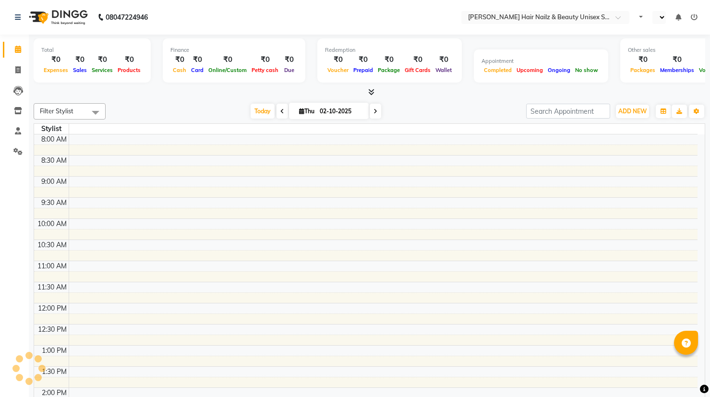
select select "en"
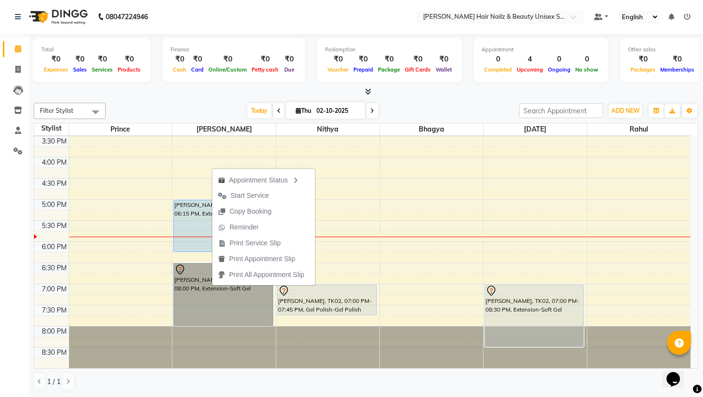
click at [156, 296] on div "8:00 AM 8:30 AM 9:00 AM 9:30 AM 10:00 AM 10:30 AM 11:00 AM 11:30 AM 12:00 PM 12…" at bounding box center [362, 94] width 656 height 549
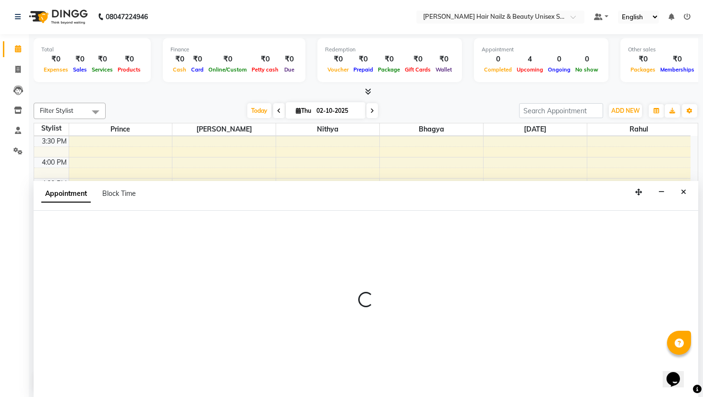
click at [155, 295] on p at bounding box center [366, 300] width 664 height 16
select select "93007"
select select "1155"
select select "tentative"
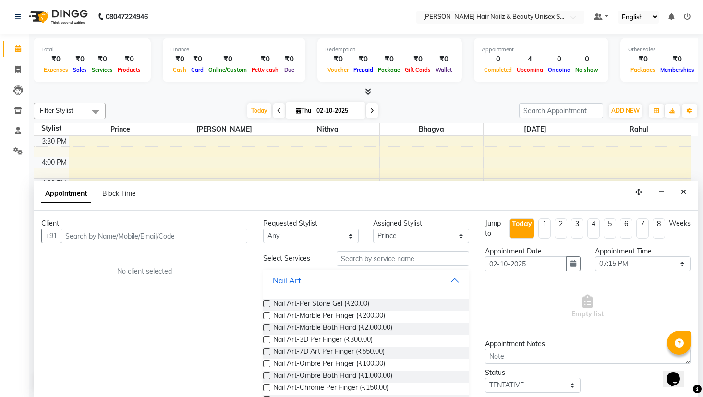
click at [21, 46] on icon at bounding box center [18, 48] width 6 height 7
click at [19, 51] on icon at bounding box center [18, 48] width 6 height 7
click at [20, 77] on link "Invoice" at bounding box center [14, 70] width 23 height 16
select select "service"
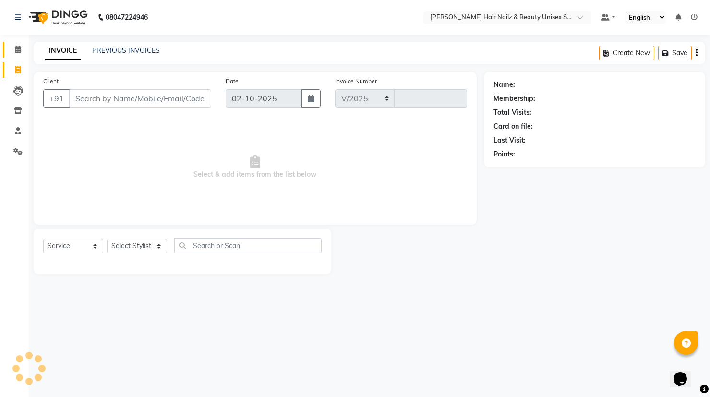
select select "9097"
type input "0002"
click at [12, 48] on span at bounding box center [18, 49] width 17 height 11
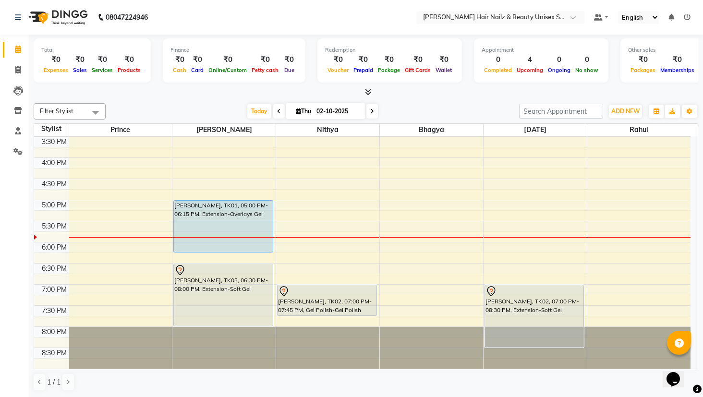
scroll to position [0, 0]
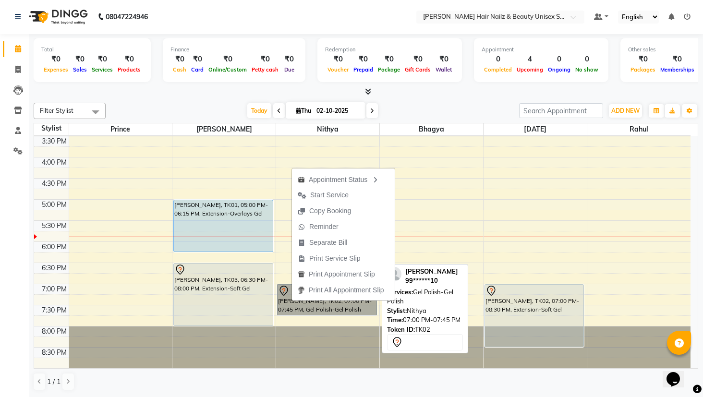
click at [294, 311] on link "[PERSON_NAME], TK02, 07:00 PM-07:45 PM, Gel Polish-Gel Polish" at bounding box center [326, 299] width 99 height 31
select select "7"
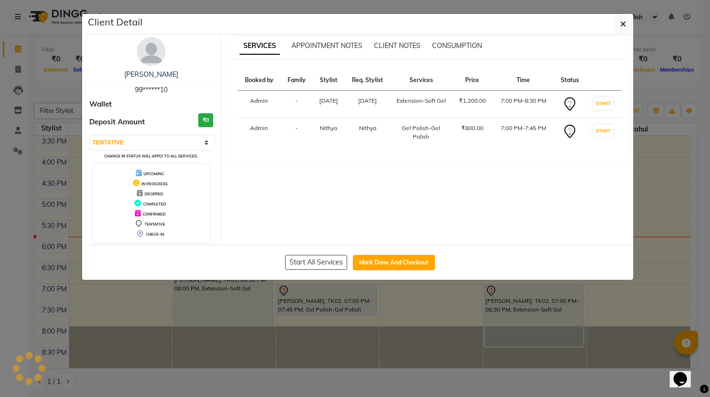
click at [294, 310] on ngb-modal-window "Client Detail Hannah 99******10 Wallet Deposit Amount ₹0 Select IN SERVICE CONF…" at bounding box center [355, 198] width 710 height 397
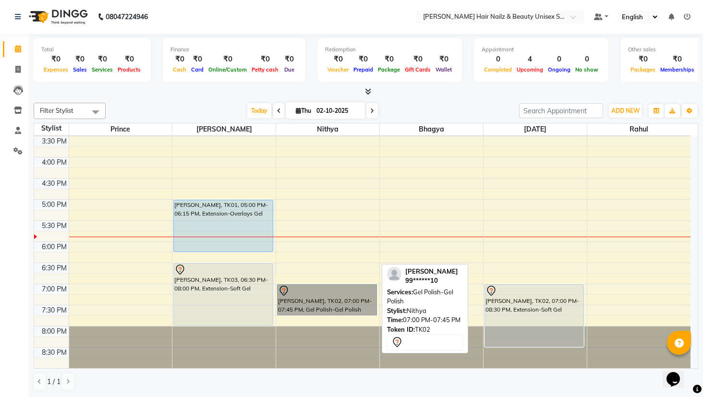
click at [294, 308] on link "[PERSON_NAME], TK02, 07:00 PM-07:45 PM, Gel Polish-Gel Polish" at bounding box center [326, 299] width 99 height 31
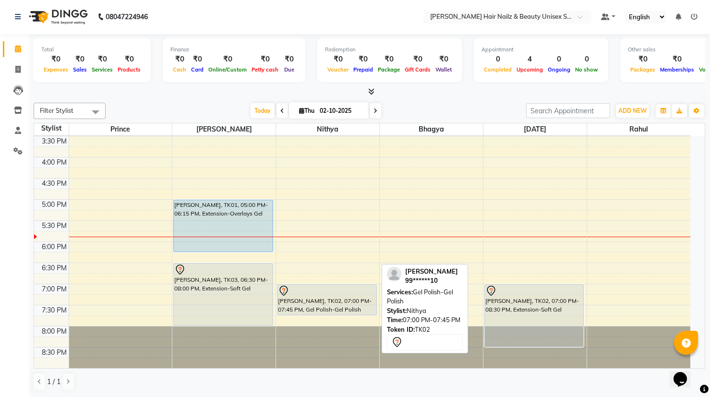
select select "7"
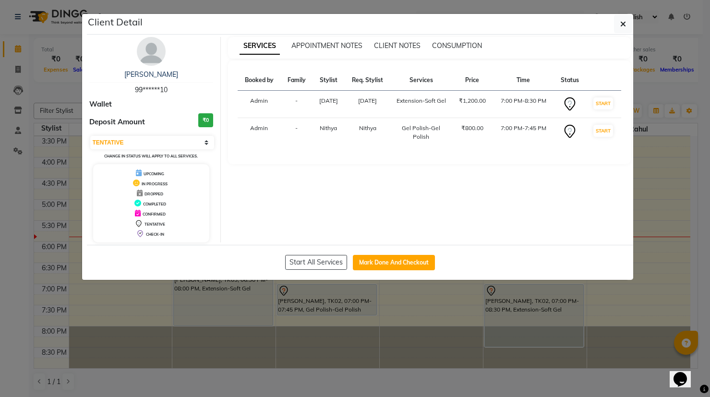
drag, startPoint x: 618, startPoint y: 20, endPoint x: 514, endPoint y: 84, distance: 122.2
click at [618, 20] on button "button" at bounding box center [623, 24] width 18 height 18
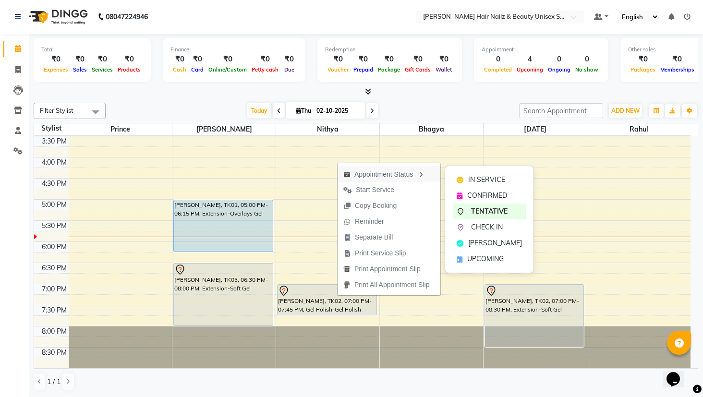
click at [365, 174] on div "Appointment Status" at bounding box center [388, 174] width 103 height 16
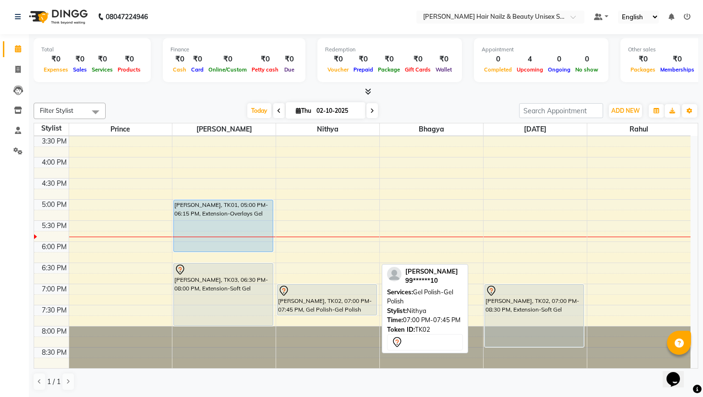
click at [341, 306] on div "[PERSON_NAME], TK02, 07:00 PM-07:45 PM, Gel Polish-Gel Polish" at bounding box center [326, 300] width 98 height 30
select select "7"
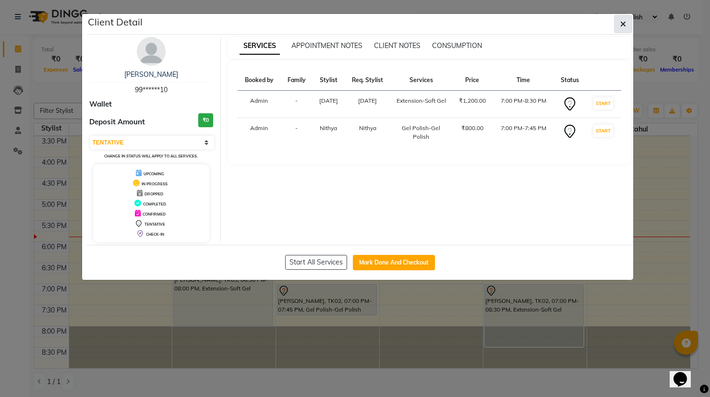
click at [623, 23] on icon "button" at bounding box center [623, 24] width 6 height 8
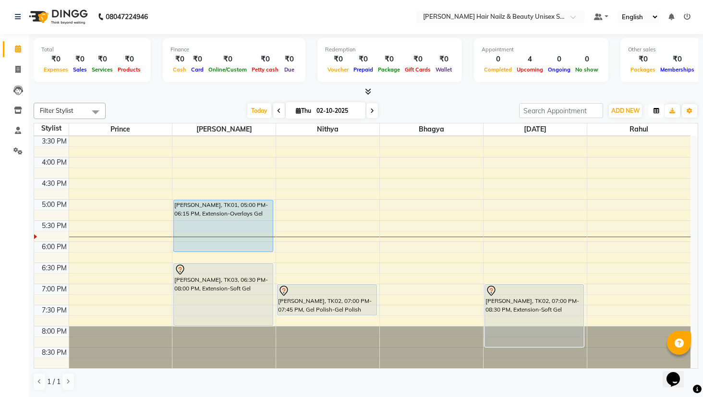
click at [656, 114] on button "button" at bounding box center [655, 110] width 15 height 13
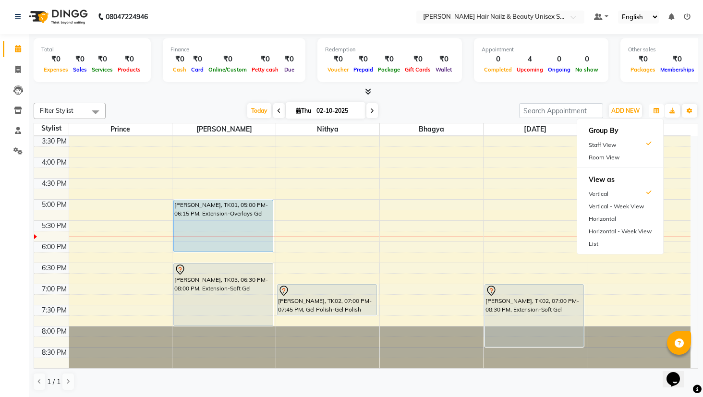
click at [534, 231] on div "8:00 AM 8:30 AM 9:00 AM 9:30 AM 10:00 AM 10:30 AM 11:00 AM 11:30 AM 12:00 PM 12…" at bounding box center [362, 94] width 656 height 549
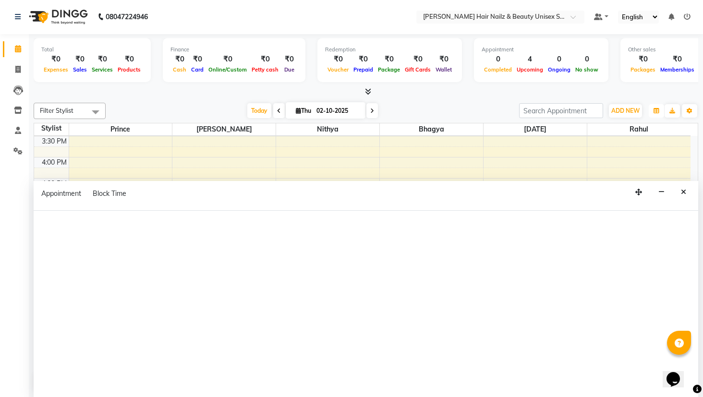
select select "93011"
select select "tentative"
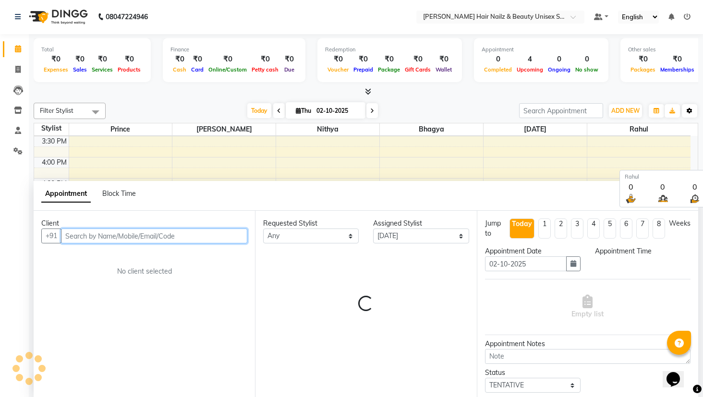
select select "1050"
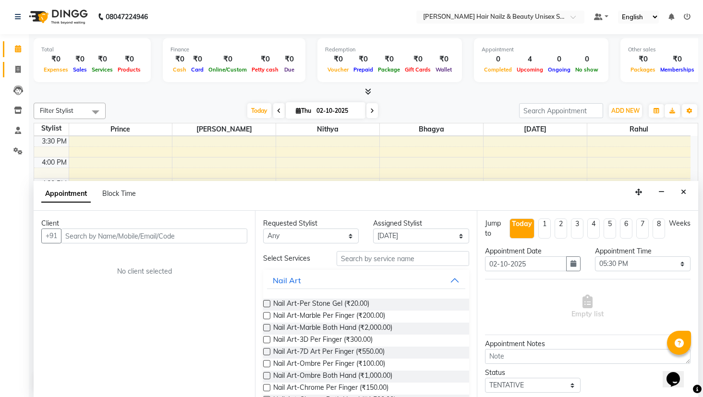
click at [18, 75] on link "Invoice" at bounding box center [14, 70] width 23 height 16
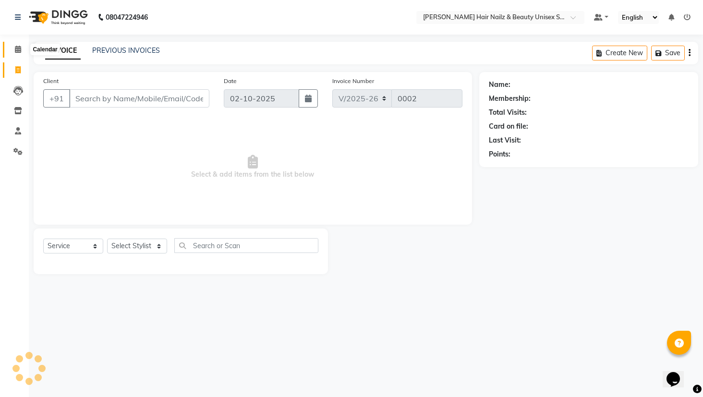
click at [17, 51] on icon at bounding box center [18, 49] width 6 height 7
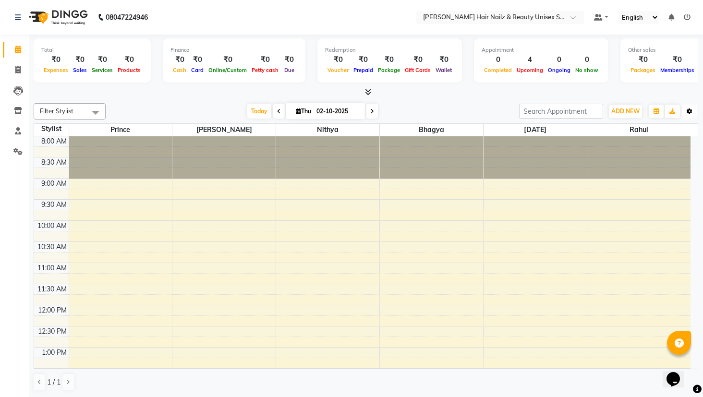
click at [689, 108] on icon "button" at bounding box center [689, 111] width 6 height 6
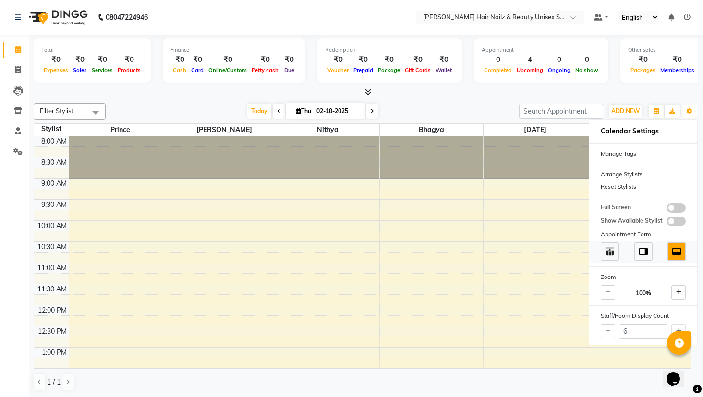
scroll to position [0, 0]
click at [636, 246] on span at bounding box center [643, 251] width 18 height 18
click at [616, 251] on span at bounding box center [609, 251] width 18 height 18
click at [674, 246] on img at bounding box center [676, 251] width 11 height 11
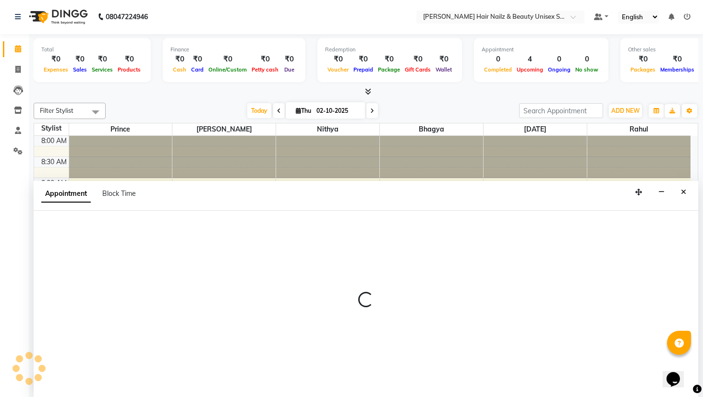
select select "93011"
select select "tentative"
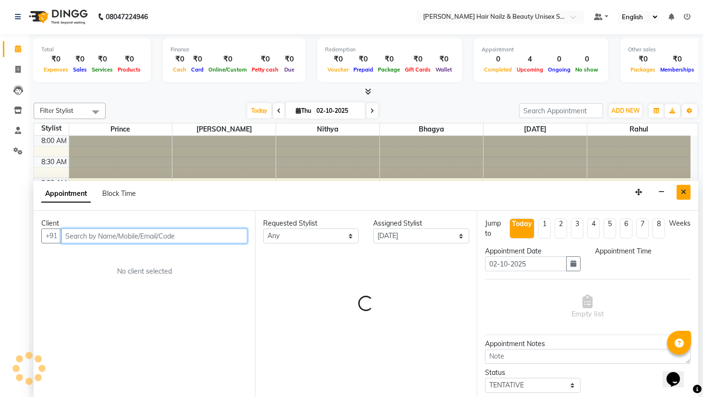
select select "615"
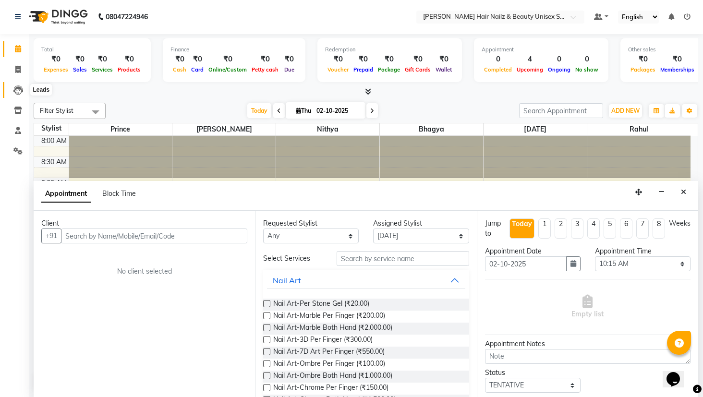
click at [17, 84] on span at bounding box center [18, 89] width 17 height 11
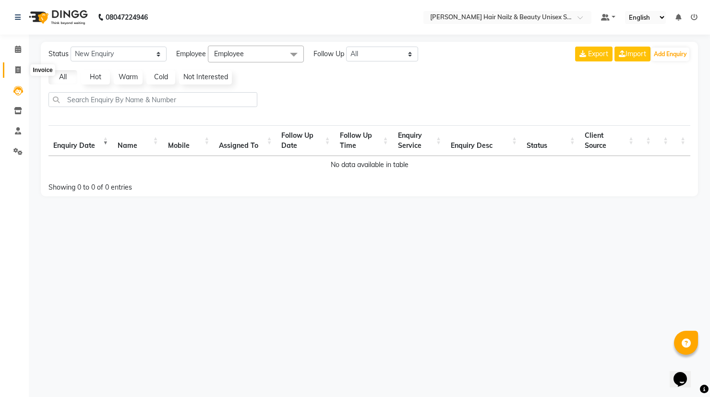
click at [19, 70] on icon at bounding box center [17, 69] width 5 height 7
select select "9097"
select select "service"
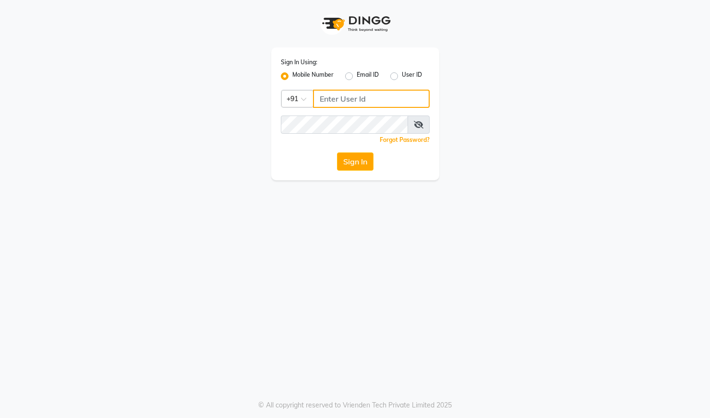
type input "8310790205"
click at [420, 126] on icon at bounding box center [419, 125] width 10 height 8
click at [355, 157] on button "Sign In" at bounding box center [355, 162] width 36 height 18
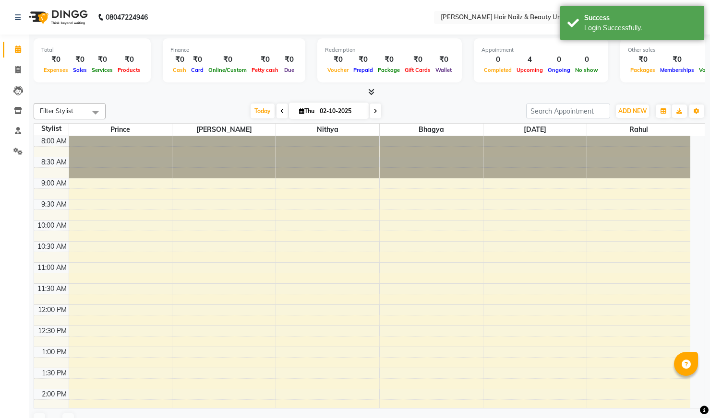
select select "en"
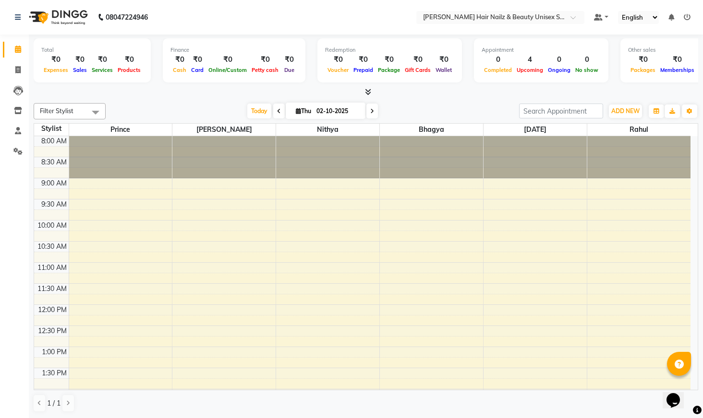
scroll to position [295, 0]
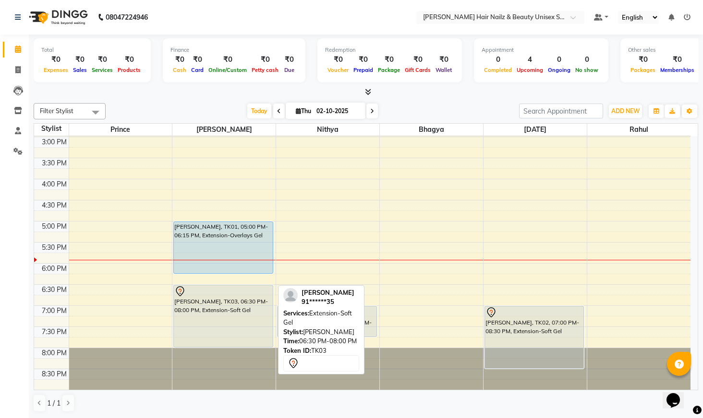
click at [243, 305] on div "[PERSON_NAME], TK03, 06:30 PM-08:00 PM, Extension-Soft Gel" at bounding box center [223, 317] width 98 height 62
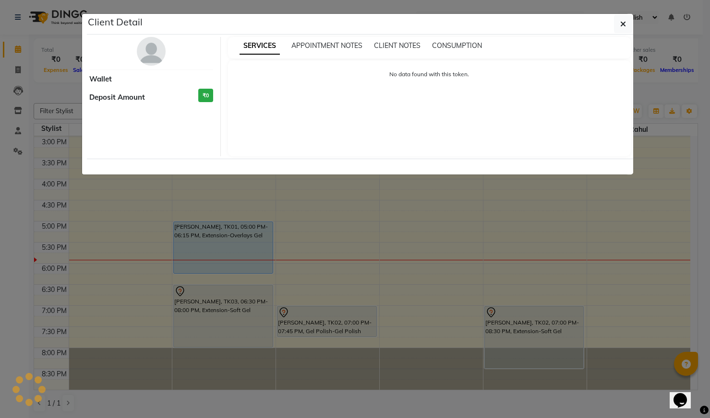
select select "7"
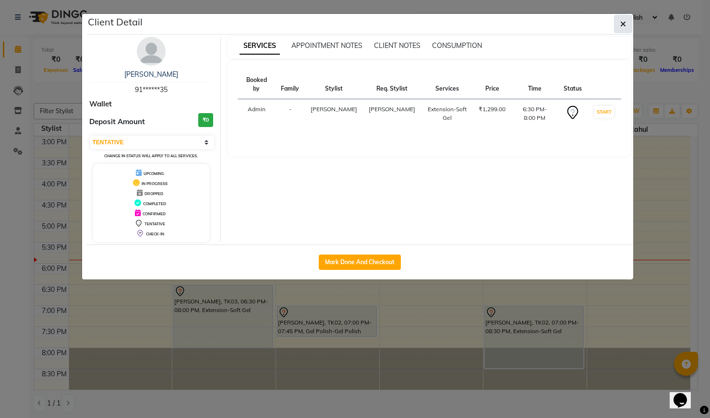
click at [620, 19] on span "button" at bounding box center [623, 24] width 6 height 10
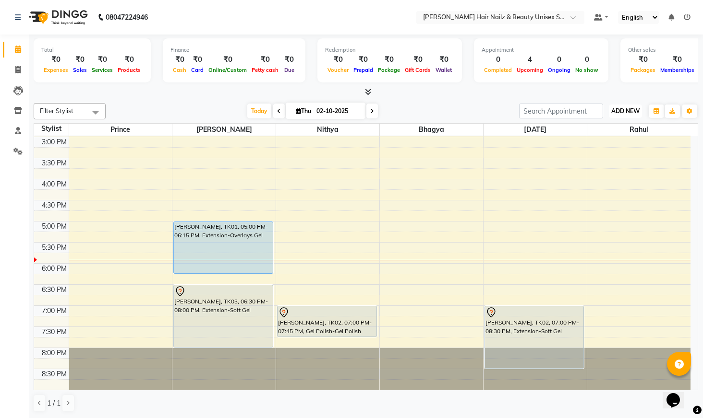
click at [634, 112] on span "ADD NEW" at bounding box center [625, 110] width 28 height 7
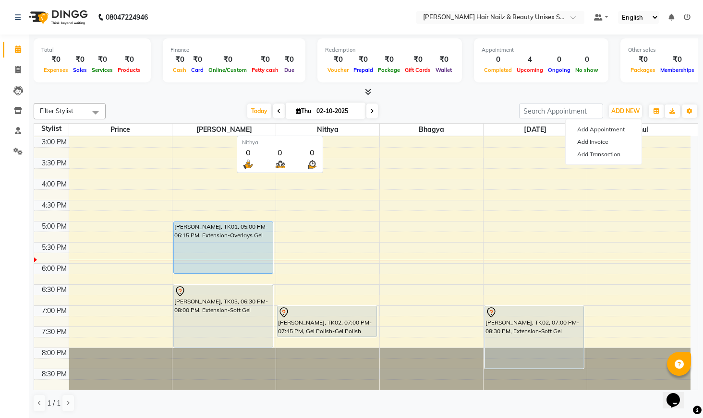
click at [323, 132] on span "Nithya" at bounding box center [327, 130] width 103 height 12
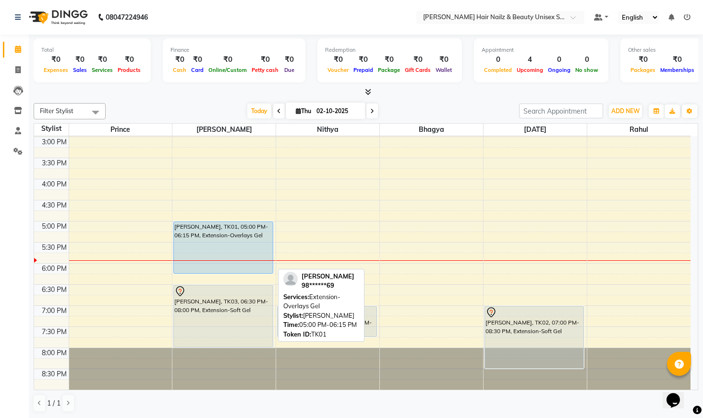
click at [230, 249] on div "[PERSON_NAME], TK01, 05:00 PM-06:15 PM, Extension-Overlays Gel" at bounding box center [223, 247] width 98 height 51
select select "5"
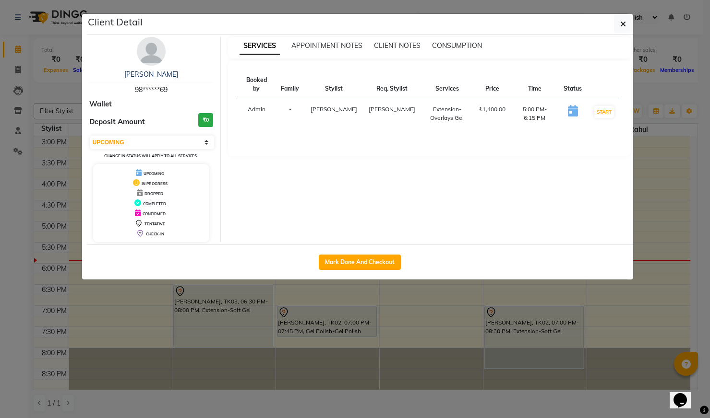
click at [572, 79] on th "Status" at bounding box center [573, 84] width 30 height 29
click at [572, 105] on icon at bounding box center [573, 111] width 10 height 12
click at [570, 105] on icon at bounding box center [573, 111] width 10 height 12
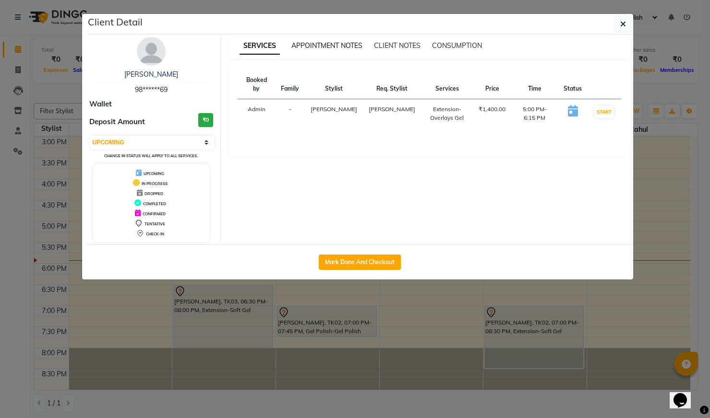
click at [310, 44] on span "APPOINTMENT NOTES" at bounding box center [326, 45] width 71 height 9
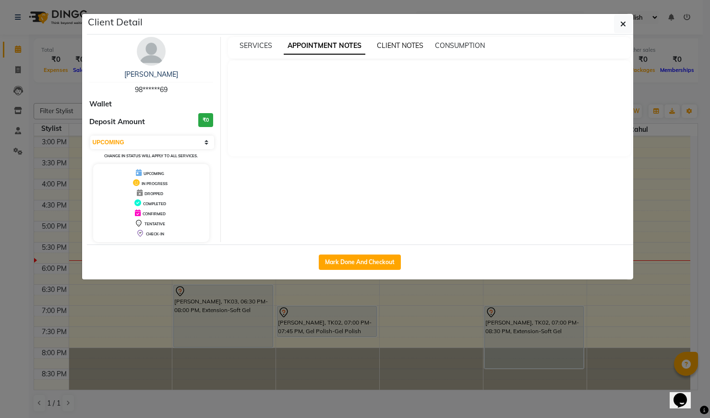
click at [391, 46] on span "CLIENT NOTES" at bounding box center [400, 45] width 47 height 9
click at [438, 42] on span "CONSUMPTION" at bounding box center [459, 45] width 50 height 9
click at [262, 47] on span "SERVICES" at bounding box center [255, 45] width 33 height 9
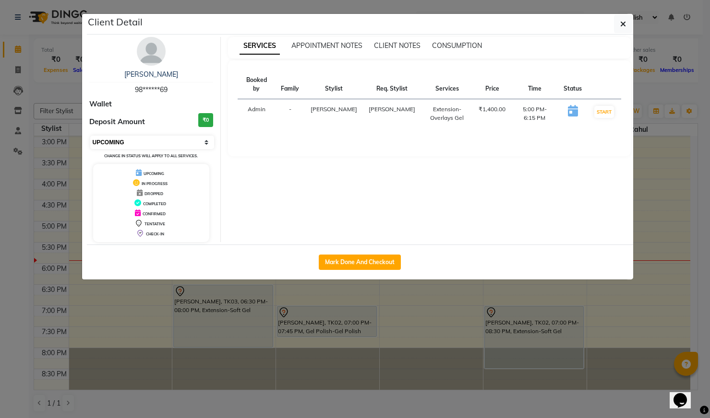
click at [208, 141] on select "Select IN SERVICE CONFIRMED TENTATIVE CHECK IN MARK DONE UPCOMING" at bounding box center [152, 142] width 124 height 13
click at [152, 84] on div "Maria 98******69" at bounding box center [151, 82] width 124 height 25
click at [511, 100] on td "5:00 PM-6:15 PM" at bounding box center [534, 113] width 47 height 29
click at [628, 25] on button "button" at bounding box center [623, 24] width 18 height 18
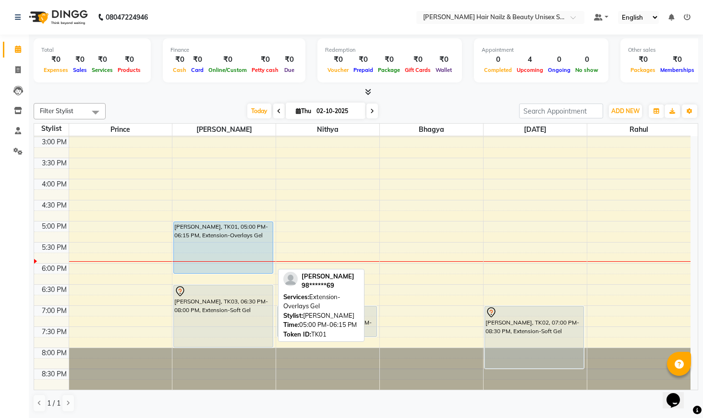
click at [261, 241] on div "[PERSON_NAME], TK01, 05:00 PM-06:15 PM, Extension-Overlays Gel" at bounding box center [223, 247] width 98 height 51
select select "5"
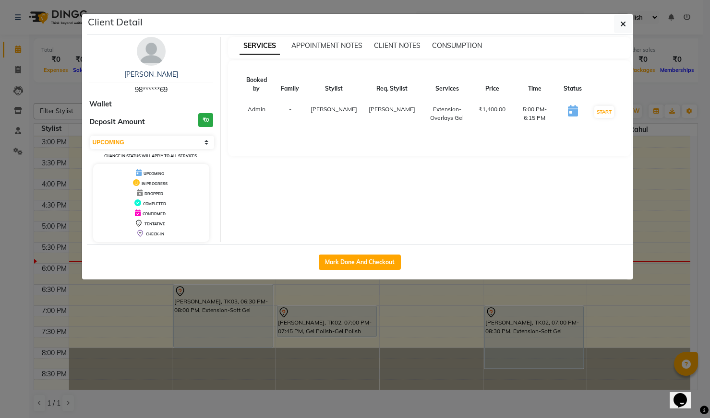
click at [378, 283] on ngb-modal-window "Client Detail Maria 98******69 Wallet Deposit Amount ₹0 Select IN SERVICE CONFI…" at bounding box center [355, 209] width 710 height 418
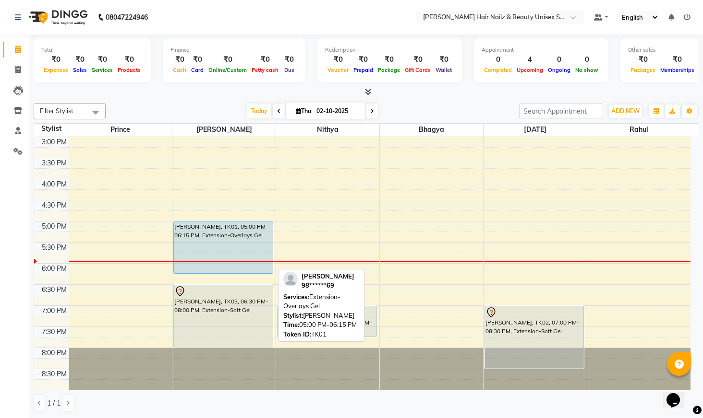
click at [249, 240] on div "[PERSON_NAME], TK01, 05:00 PM-06:15 PM, Extension-Overlays Gel" at bounding box center [223, 247] width 98 height 51
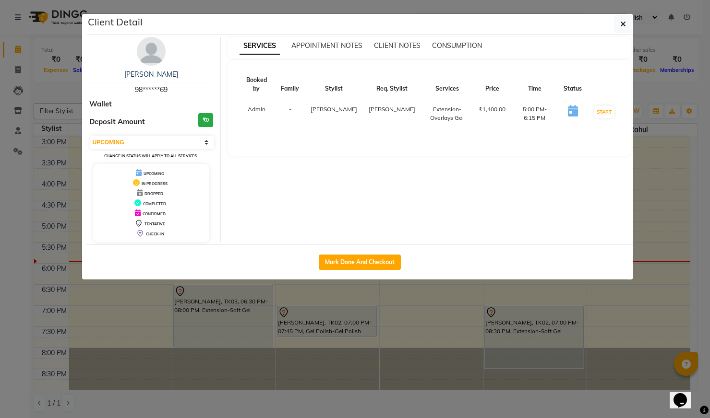
click at [152, 195] on span "DROPPED" at bounding box center [153, 193] width 19 height 5
click at [157, 193] on span "DROPPED" at bounding box center [153, 193] width 19 height 5
click at [158, 192] on span "DROPPED" at bounding box center [153, 193] width 19 height 5
click at [159, 194] on span "DROPPED" at bounding box center [153, 193] width 19 height 5
click at [206, 142] on select "Select IN SERVICE CONFIRMED TENTATIVE CHECK IN MARK DONE UPCOMING" at bounding box center [152, 142] width 124 height 13
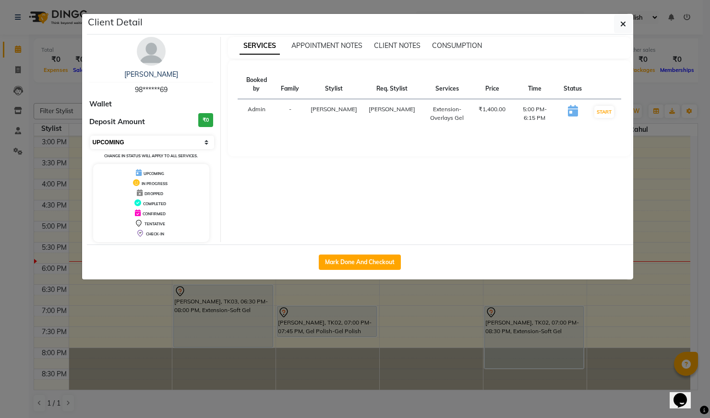
select select "select"
click at [206, 142] on select "Select IN SERVICE CONFIRMED TENTATIVE CHECK IN MARK DONE UPCOMING" at bounding box center [152, 142] width 124 height 13
click at [569, 105] on icon at bounding box center [573, 111] width 10 height 12
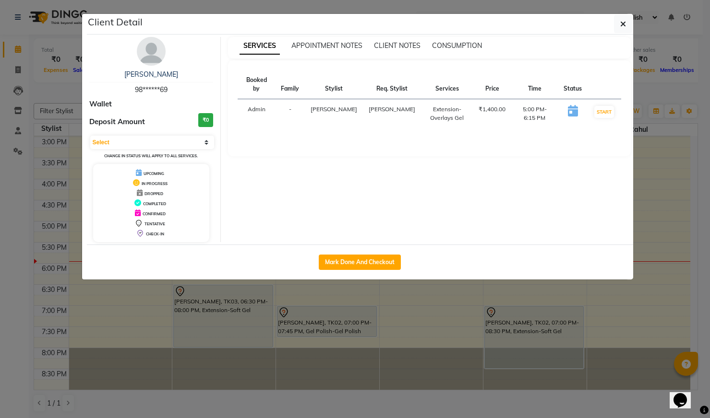
click at [569, 105] on icon at bounding box center [573, 111] width 10 height 12
click at [349, 48] on span "APPOINTMENT NOTES" at bounding box center [326, 45] width 71 height 9
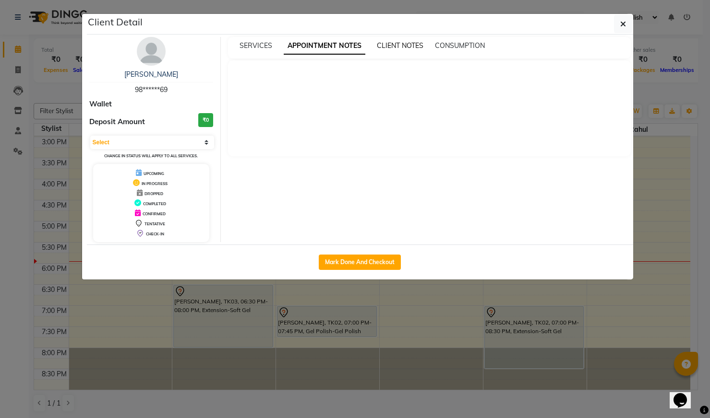
click at [411, 42] on span "CLIENT NOTES" at bounding box center [400, 45] width 47 height 9
click at [445, 39] on div "SERVICES APPOINTMENT NOTES CLIENT NOTES CONSUMPTION" at bounding box center [429, 48] width 403 height 22
click at [452, 46] on span "CONSUMPTION" at bounding box center [459, 45] width 50 height 9
click at [622, 21] on icon "button" at bounding box center [623, 24] width 6 height 8
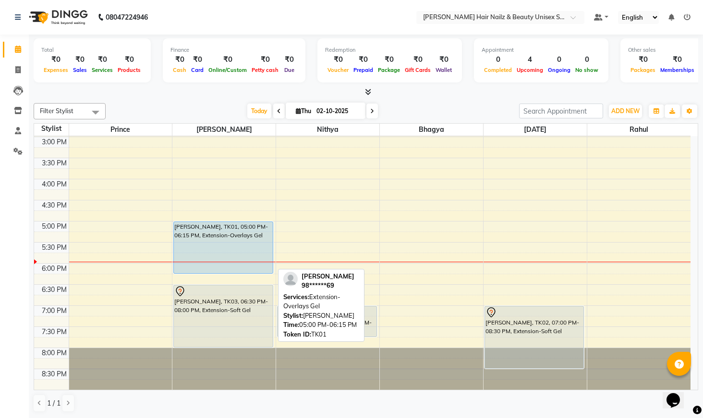
drag, startPoint x: 220, startPoint y: 233, endPoint x: 222, endPoint y: 245, distance: 12.1
click at [222, 245] on div "[PERSON_NAME], TK01, 05:00 PM-06:15 PM, Extension-Overlays Gel" at bounding box center [223, 247] width 98 height 51
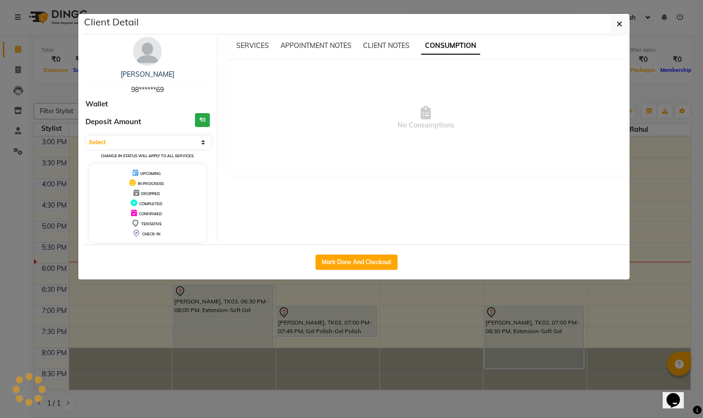
select select "5"
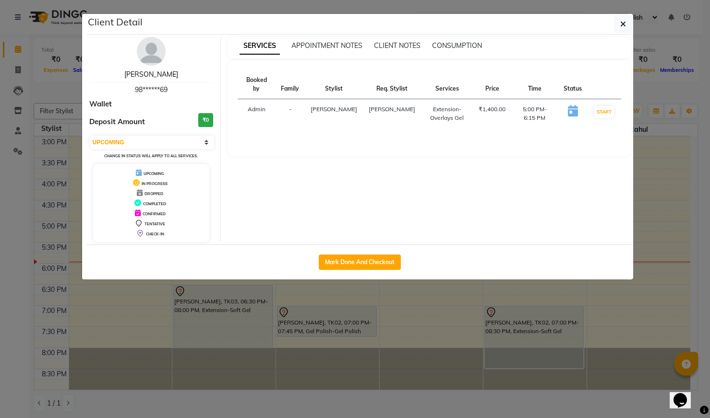
click at [143, 77] on link "Maria" at bounding box center [151, 74] width 54 height 9
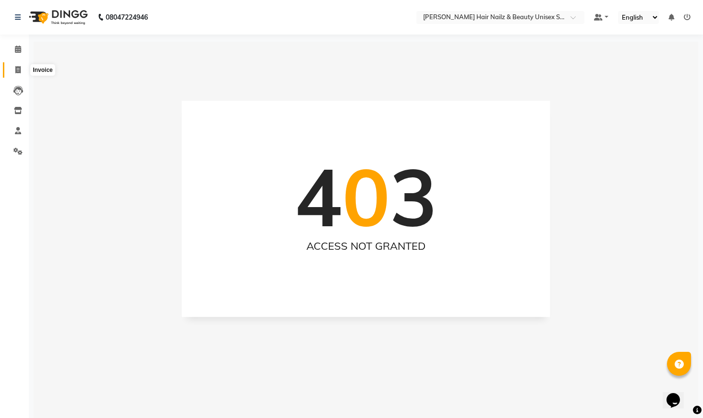
click at [18, 68] on icon at bounding box center [17, 69] width 5 height 7
select select "service"
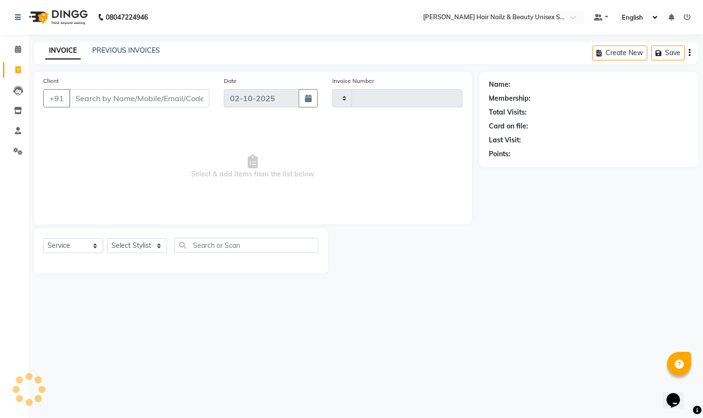
type input "0002"
select select "9097"
click at [20, 51] on icon at bounding box center [18, 49] width 6 height 7
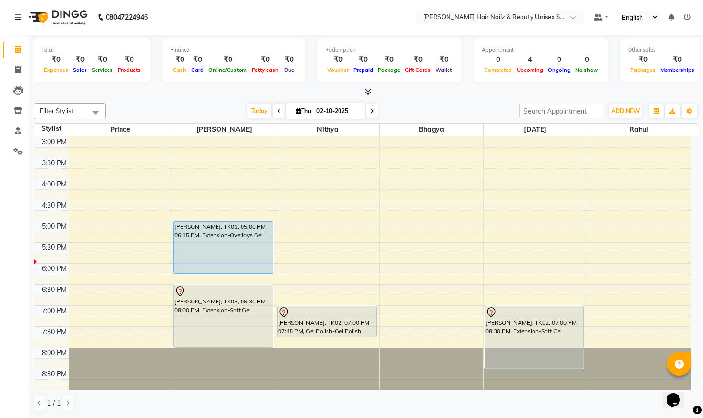
scroll to position [0, 0]
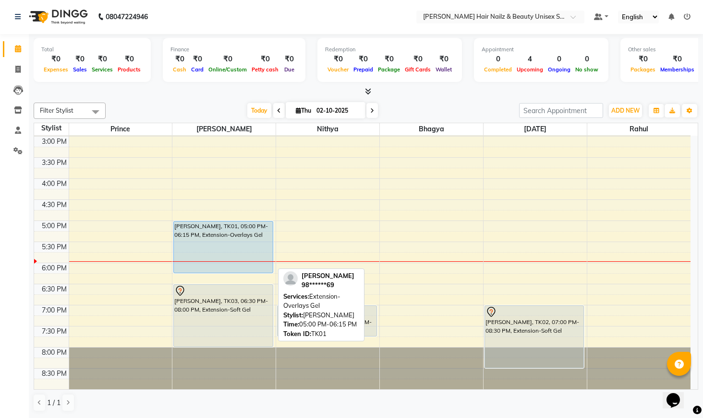
click at [254, 240] on div "[PERSON_NAME], TK01, 05:00 PM-06:15 PM, Extension-Overlays Gel" at bounding box center [223, 247] width 98 height 51
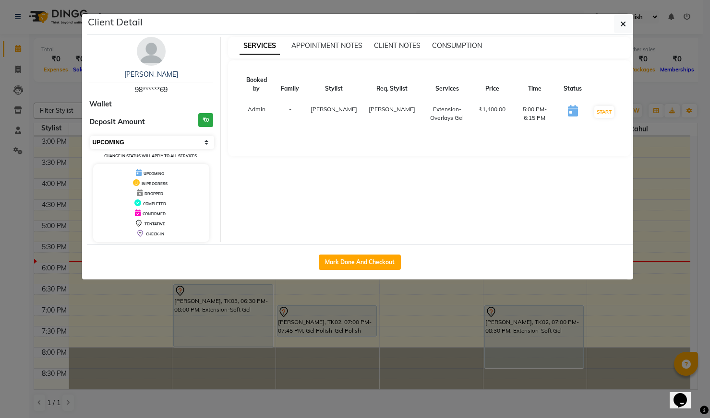
click at [204, 143] on select "Select IN SERVICE CONFIRMED TENTATIVE CHECK IN MARK DONE UPCOMING" at bounding box center [152, 142] width 124 height 13
click at [205, 142] on select "Select IN SERVICE CONFIRMED TENTATIVE CHECK IN MARK DONE UPCOMING" at bounding box center [152, 142] width 124 height 13
click at [120, 192] on div "DROPPED" at bounding box center [151, 193] width 109 height 10
click at [196, 191] on div "DROPPED" at bounding box center [151, 193] width 109 height 10
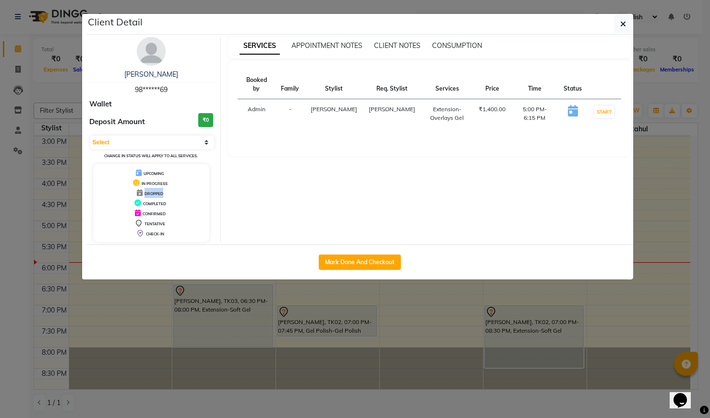
click at [196, 191] on div "DROPPED" at bounding box center [151, 193] width 109 height 10
click at [196, 192] on div "DROPPED" at bounding box center [151, 193] width 109 height 10
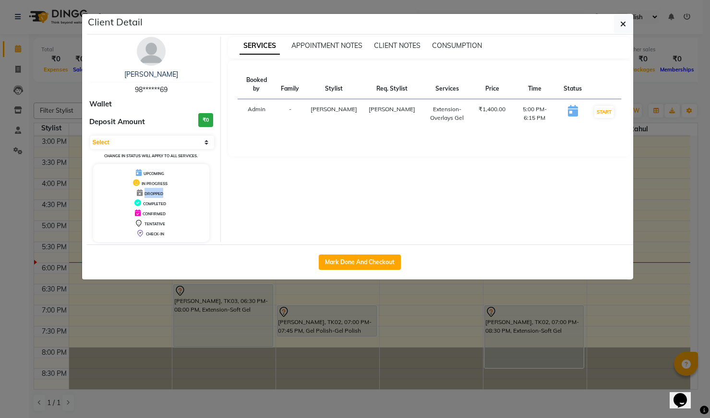
click at [196, 192] on div "DROPPED" at bounding box center [151, 193] width 109 height 10
click at [162, 194] on span "DROPPED" at bounding box center [153, 193] width 19 height 5
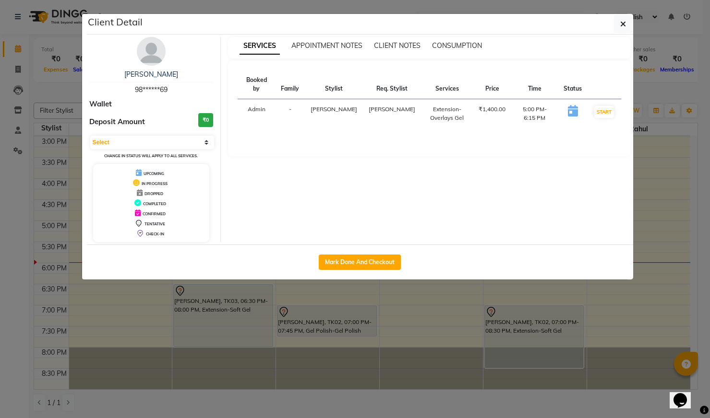
click at [162, 194] on span "DROPPED" at bounding box center [153, 193] width 19 height 5
drag, startPoint x: 167, startPoint y: 194, endPoint x: 159, endPoint y: 192, distance: 8.8
click at [159, 192] on div "DROPPED" at bounding box center [151, 193] width 109 height 10
click at [206, 143] on select "Select IN SERVICE CONFIRMED TENTATIVE CHECK IN MARK DONE UPCOMING" at bounding box center [152, 142] width 124 height 13
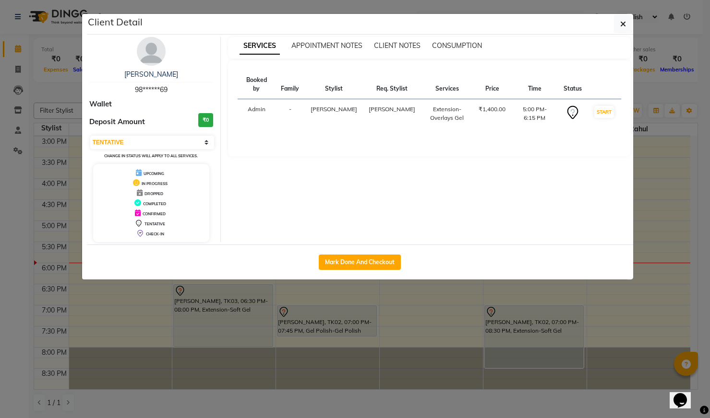
click at [573, 106] on icon at bounding box center [572, 112] width 11 height 13
click at [570, 105] on icon at bounding box center [572, 112] width 15 height 15
click at [207, 143] on select "Select IN SERVICE CONFIRMED TENTATIVE CHECK IN MARK DONE UPCOMING" at bounding box center [152, 142] width 124 height 13
select select "select"
click at [622, 25] on icon "button" at bounding box center [623, 24] width 6 height 8
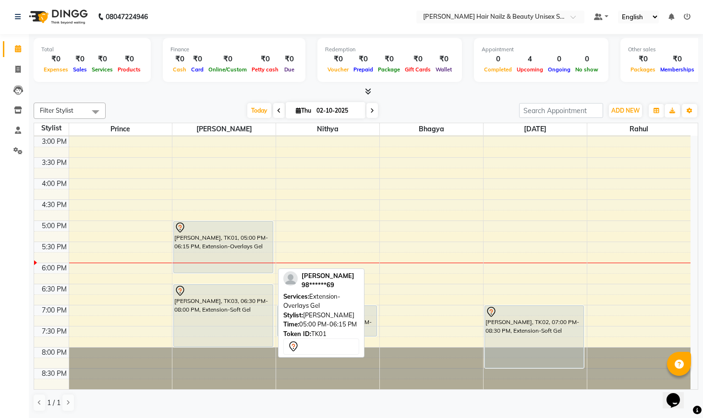
click at [264, 242] on div "[PERSON_NAME], TK01, 05:00 PM-06:15 PM, Extension-Overlays Gel" at bounding box center [223, 247] width 98 height 51
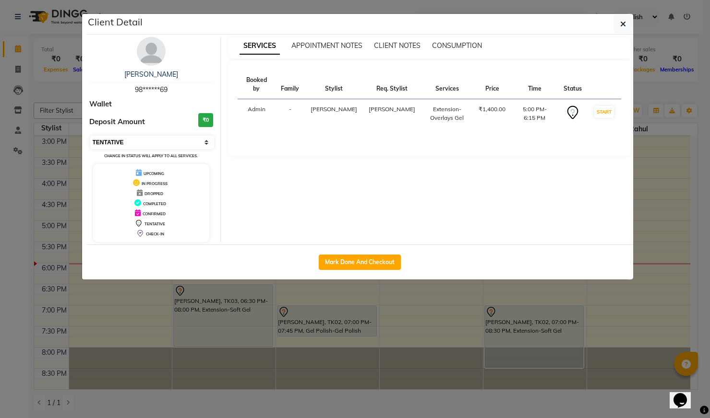
click at [210, 143] on select "Select IN SERVICE CONFIRMED TENTATIVE CHECK IN MARK DONE UPCOMING" at bounding box center [152, 142] width 124 height 13
click at [208, 139] on select "Select IN SERVICE CONFIRMED TENTATIVE CHECK IN MARK DONE UPCOMING" at bounding box center [152, 142] width 124 height 13
select select "5"
click at [624, 25] on icon "button" at bounding box center [623, 24] width 6 height 8
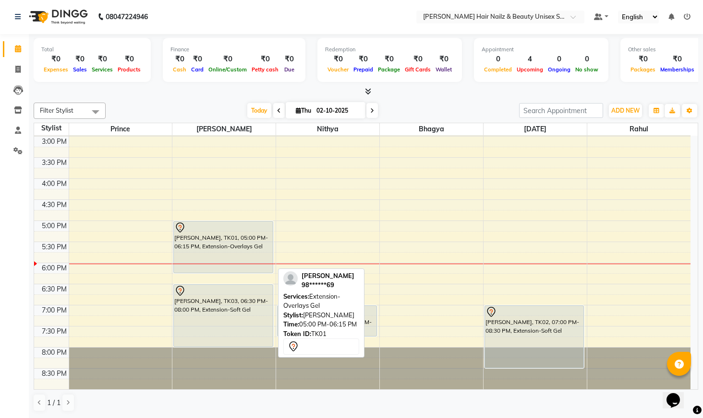
click at [239, 249] on div "[PERSON_NAME], TK01, 05:00 PM-06:15 PM, Extension-Overlays Gel" at bounding box center [223, 247] width 98 height 51
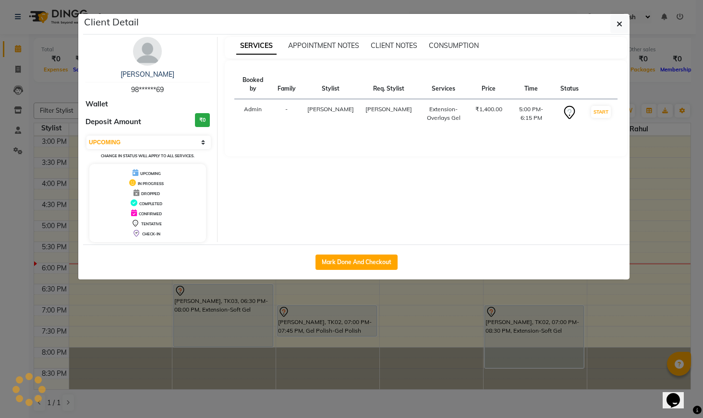
select select "7"
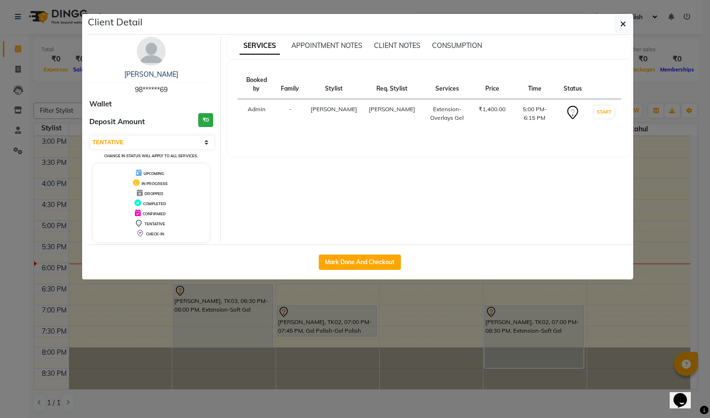
click at [379, 289] on ngb-modal-window "Client Detail Maria 98******69 Wallet Deposit Amount ₹0 Select IN SERVICE CONFI…" at bounding box center [355, 209] width 710 height 418
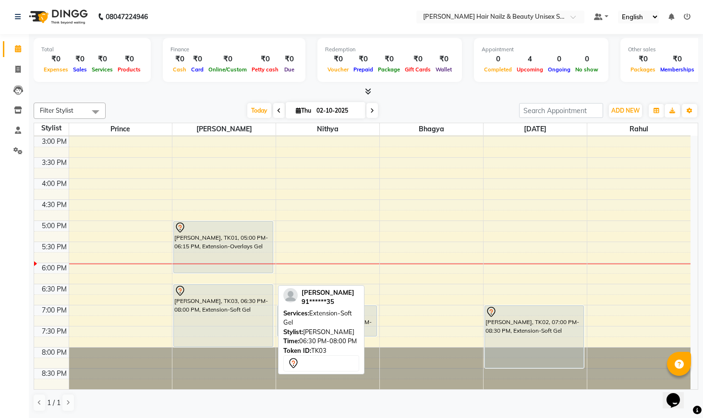
click at [246, 310] on div "[PERSON_NAME], TK03, 06:30 PM-08:00 PM, Extension-Soft Gel" at bounding box center [223, 316] width 98 height 62
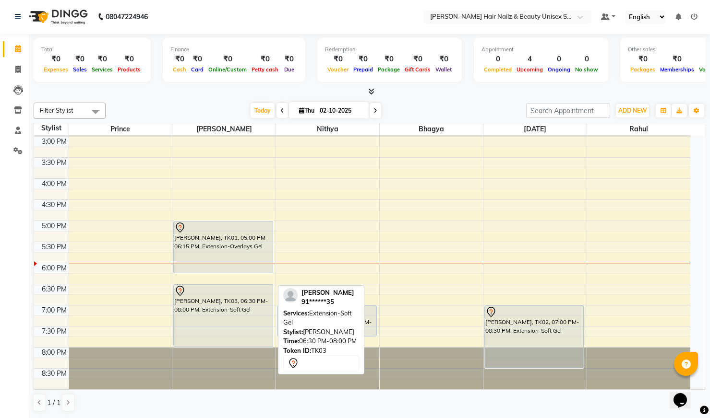
select select "7"
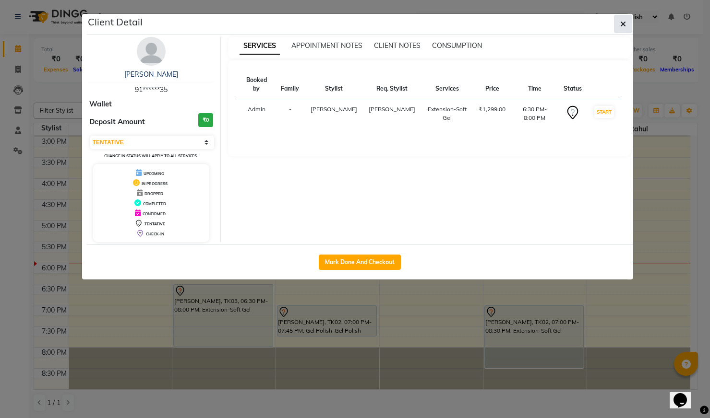
click at [624, 25] on icon "button" at bounding box center [623, 24] width 6 height 8
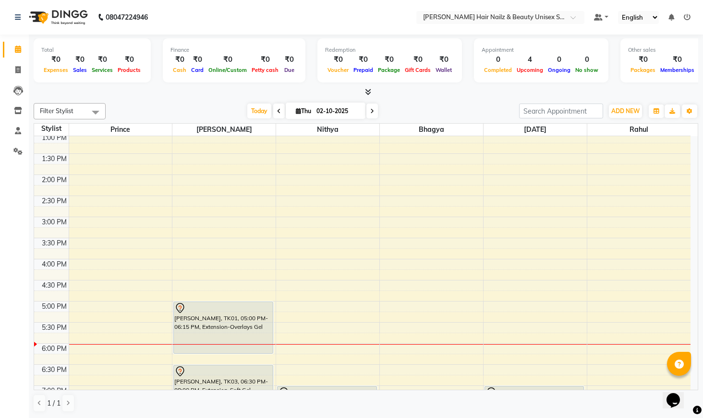
scroll to position [295, 0]
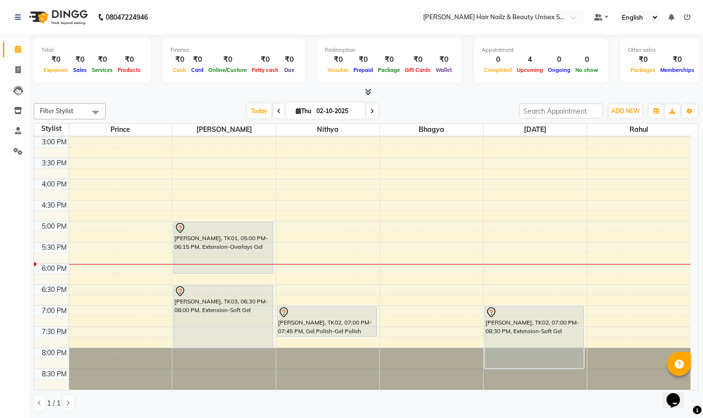
click at [300, 110] on span "Thu" at bounding box center [303, 110] width 20 height 7
select select "10"
select select "2025"
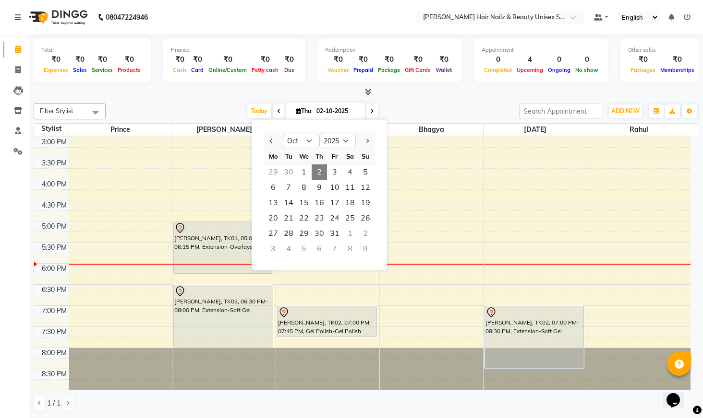
click at [431, 156] on div "8:00 AM 8:30 AM 9:00 AM 9:30 AM 10:00 AM 10:30 AM 11:00 AM 11:30 AM 12:00 PM 12…" at bounding box center [362, 116] width 656 height 549
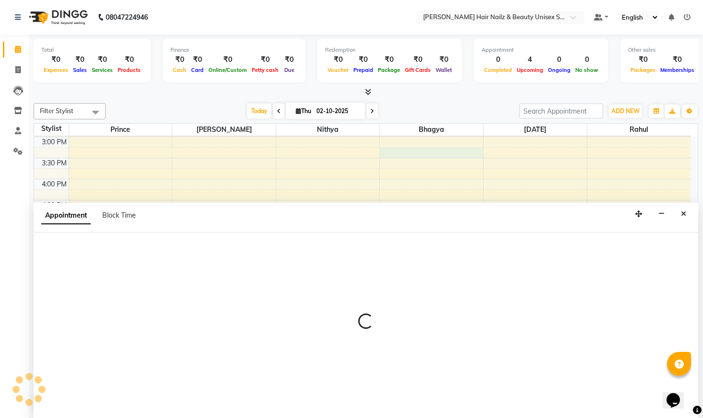
scroll to position [0, 0]
select select "93010"
select select "915"
select select "tentative"
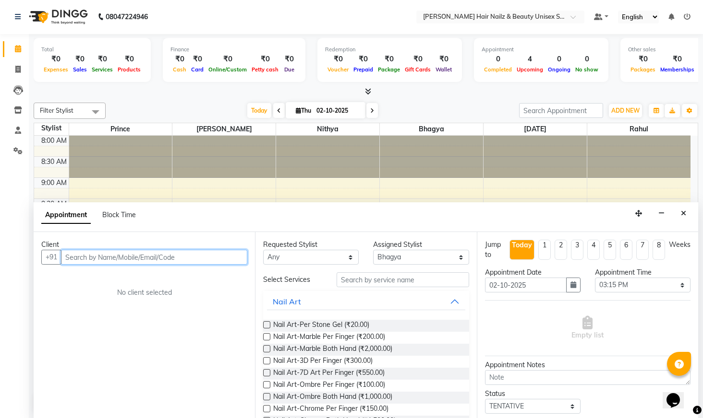
scroll to position [178, 0]
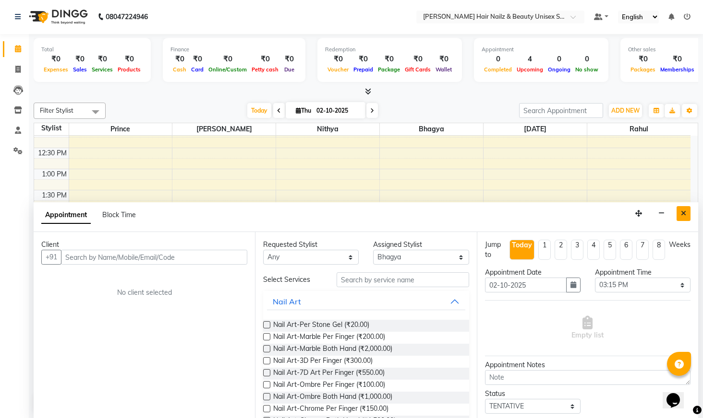
click at [684, 211] on icon "Close" at bounding box center [682, 213] width 5 height 7
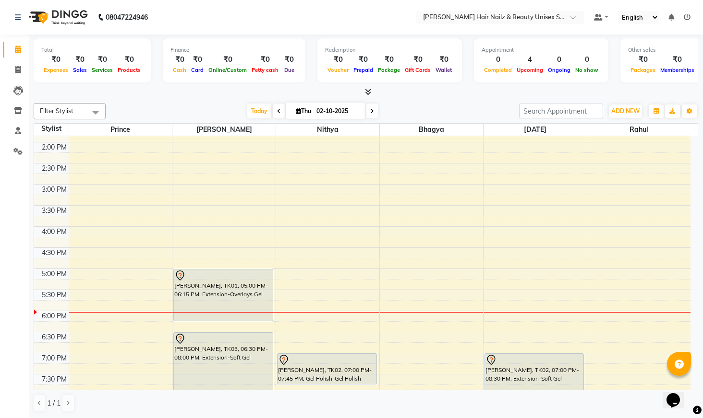
scroll to position [295, 0]
